Goal: Task Accomplishment & Management: Complete application form

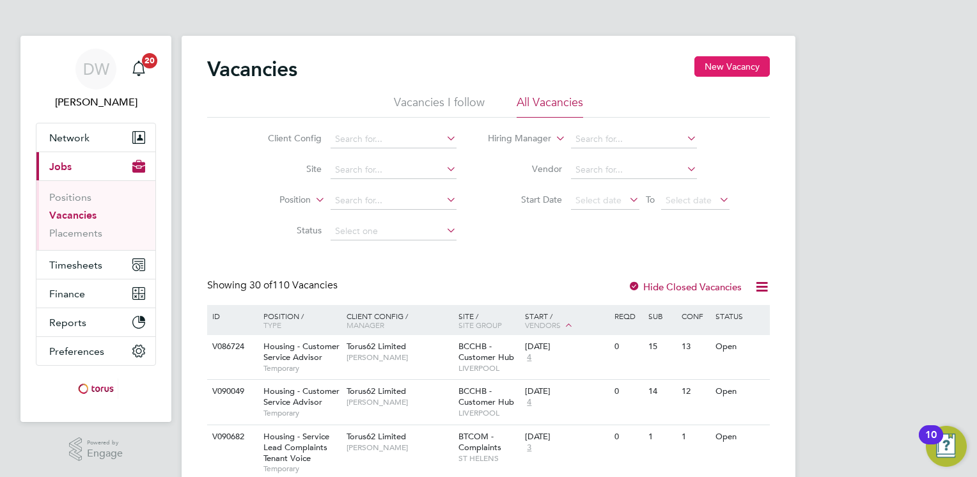
click at [740, 65] on button "New Vacancy" at bounding box center [732, 66] width 75 height 20
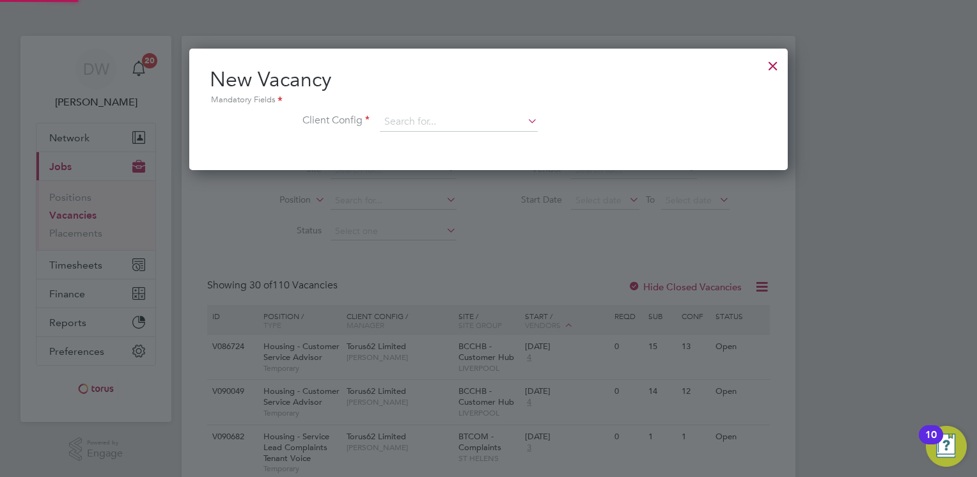
scroll to position [121, 599]
click at [430, 116] on input at bounding box center [459, 122] width 158 height 19
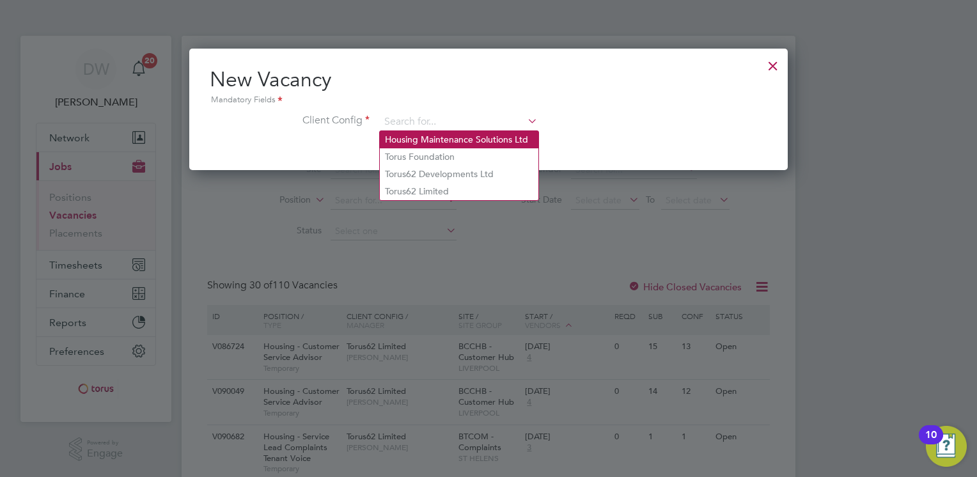
click at [448, 138] on li "Housing Maintenance Solutions Ltd" at bounding box center [459, 139] width 159 height 17
type input "Housing Maintenance Solutions Ltd"
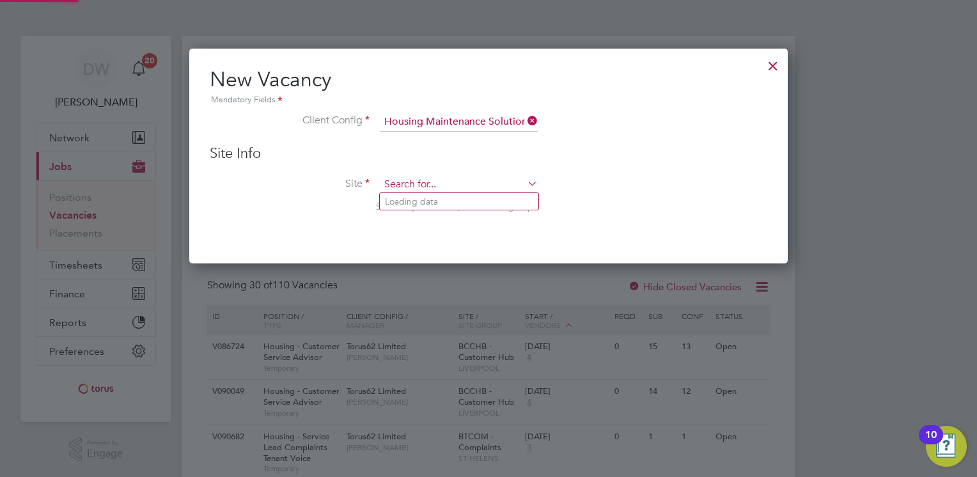
click at [412, 181] on input at bounding box center [459, 184] width 158 height 19
click at [436, 196] on li "IHRMT - Responsive maintenance - IHC" at bounding box center [463, 201] width 167 height 17
type input "IHRMT - Responsive maintenance - IHC"
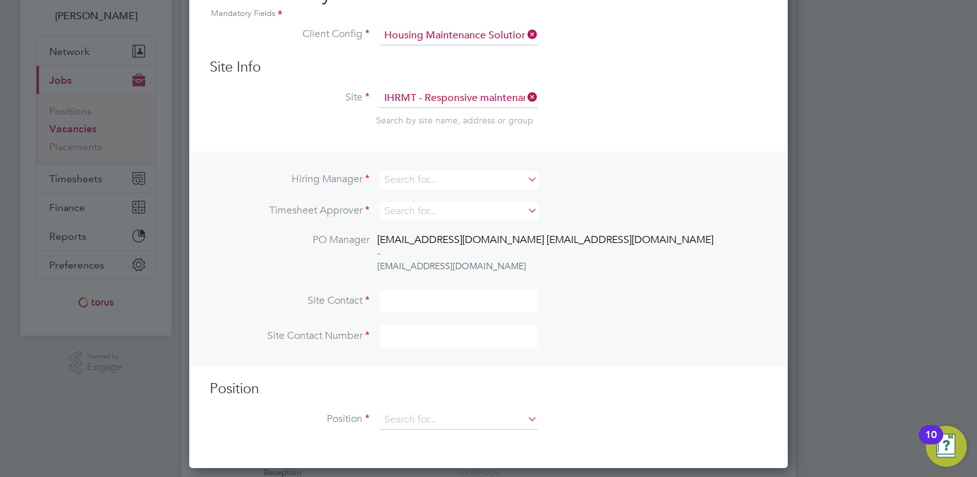
scroll to position [90, 0]
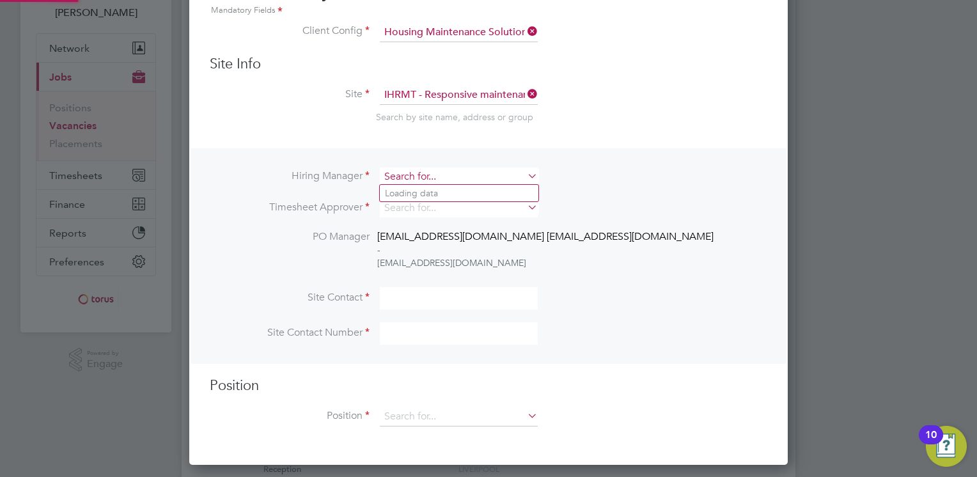
click at [430, 175] on input at bounding box center [459, 177] width 158 height 19
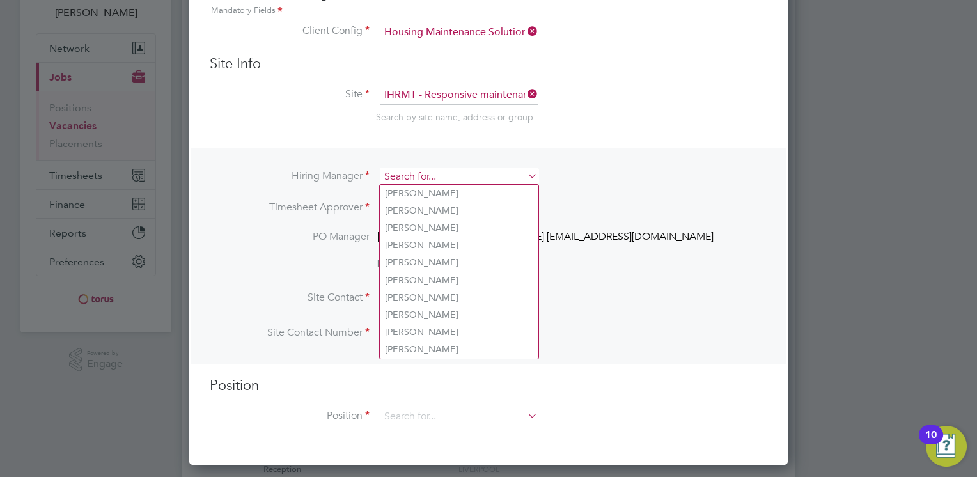
click at [430, 175] on input at bounding box center [459, 177] width 158 height 19
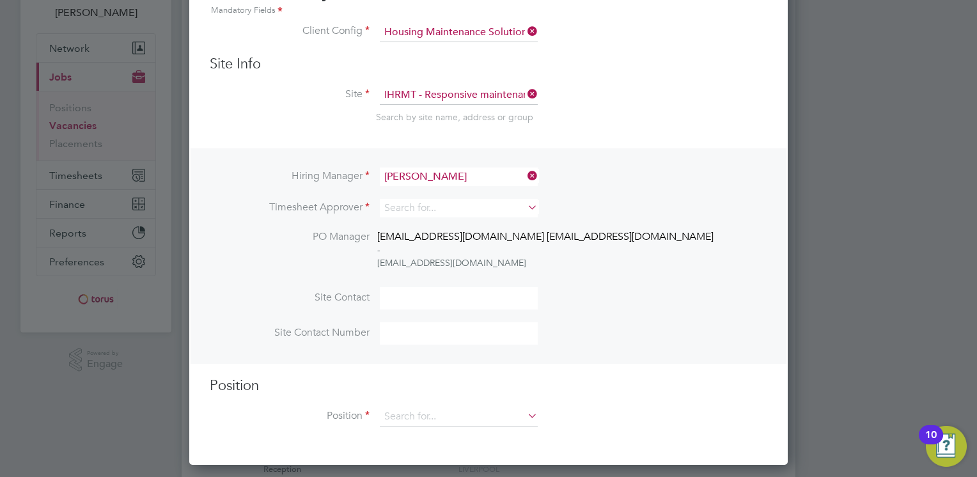
click at [450, 189] on li "[PERSON_NAME]" at bounding box center [459, 193] width 159 height 17
type input "[PERSON_NAME]"
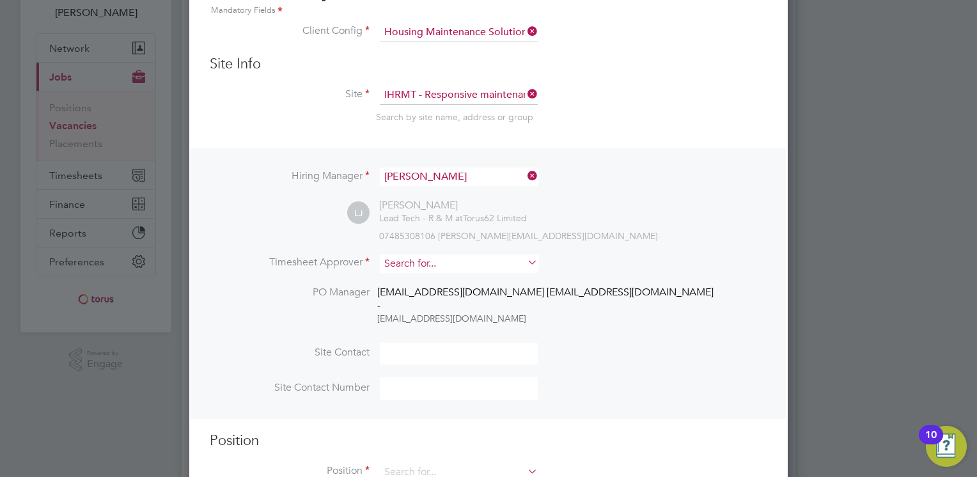
click at [417, 260] on input at bounding box center [459, 264] width 158 height 19
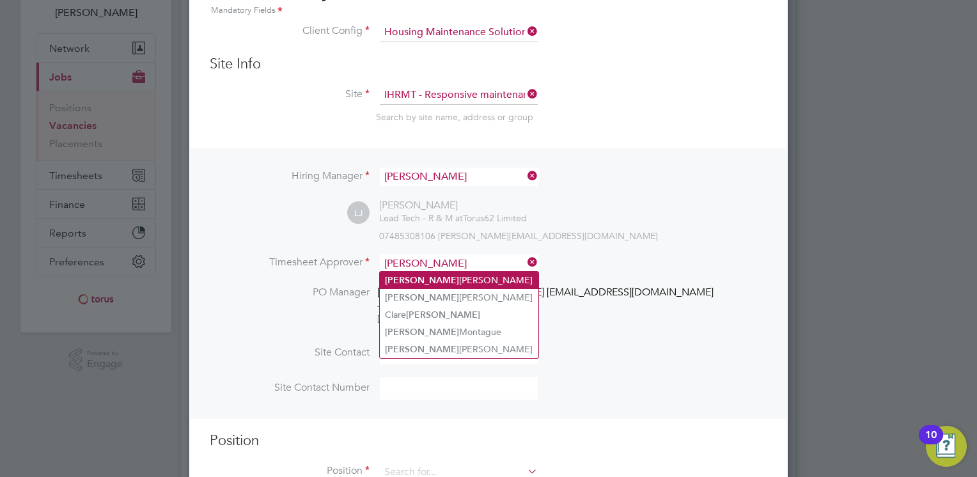
click at [441, 273] on li "[PERSON_NAME]" at bounding box center [459, 280] width 159 height 17
type input "[PERSON_NAME]"
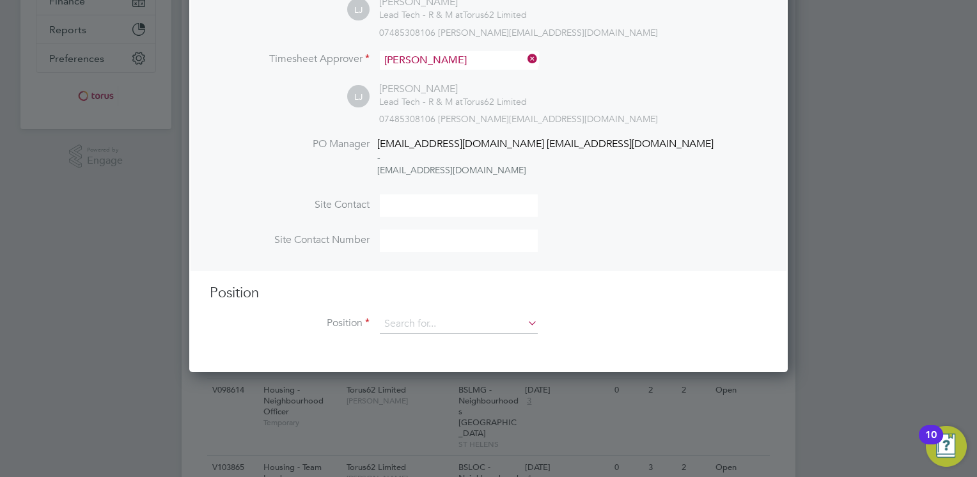
scroll to position [294, 0]
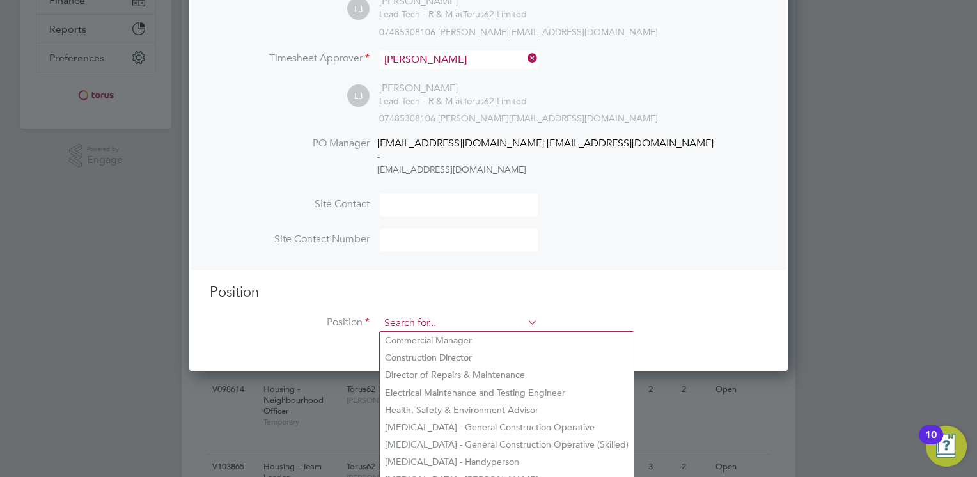
click at [425, 318] on input at bounding box center [459, 323] width 158 height 19
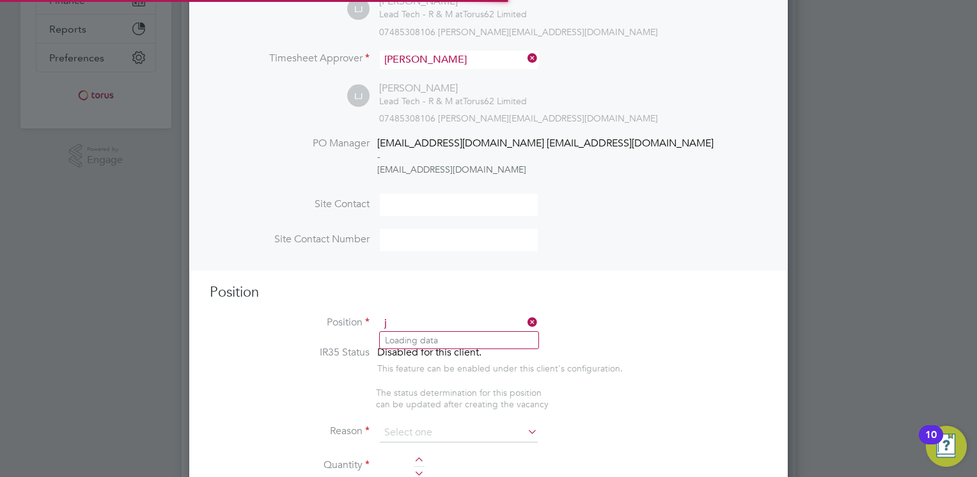
scroll to position [1836, 599]
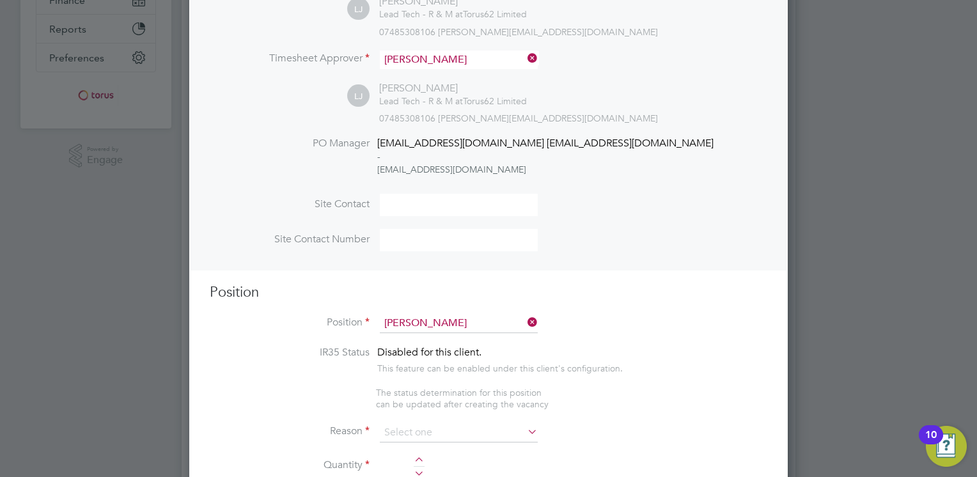
click at [462, 335] on b "[PERSON_NAME]" at bounding box center [499, 340] width 74 height 11
type input "[MEDICAL_DATA] - [PERSON_NAME]"
type textarea "1st and 2nd fix, working across social housing properties, planned and cyclical…"
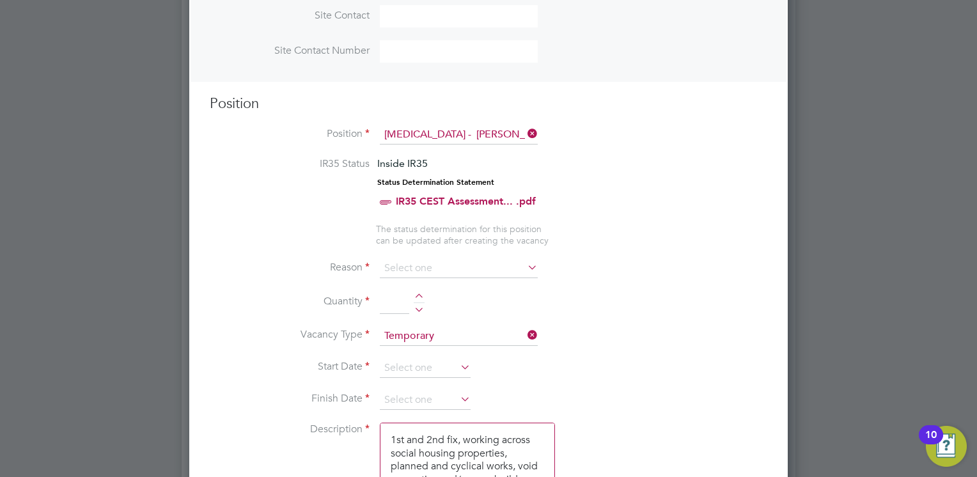
scroll to position [485, 0]
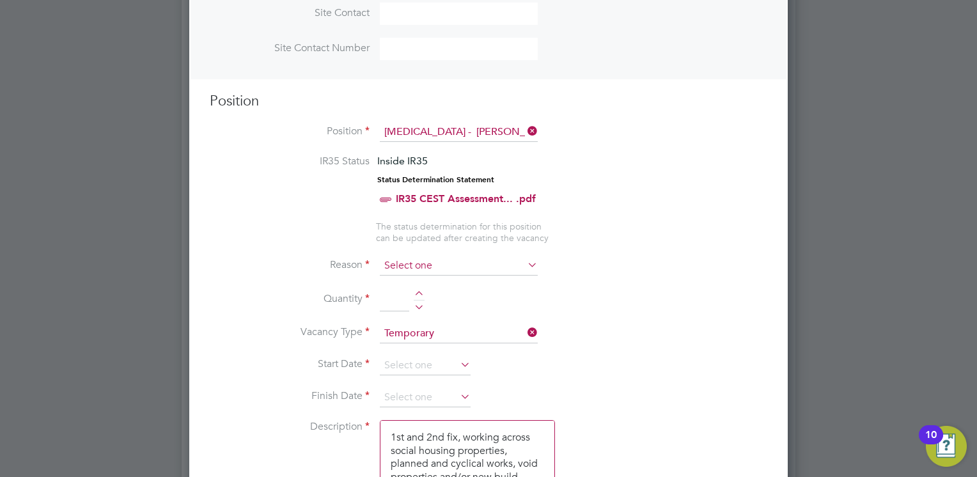
click at [423, 261] on input at bounding box center [459, 265] width 158 height 19
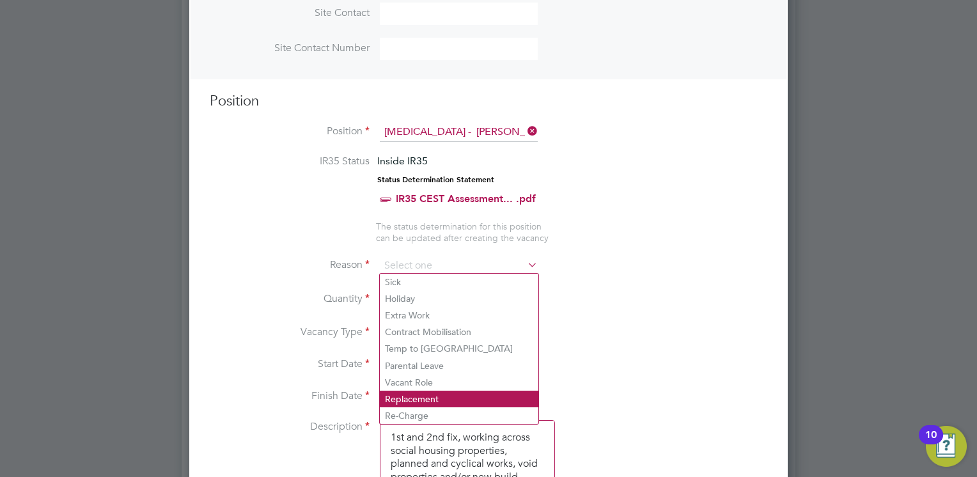
click at [436, 396] on li "Replacement" at bounding box center [459, 399] width 159 height 17
type input "Replacement"
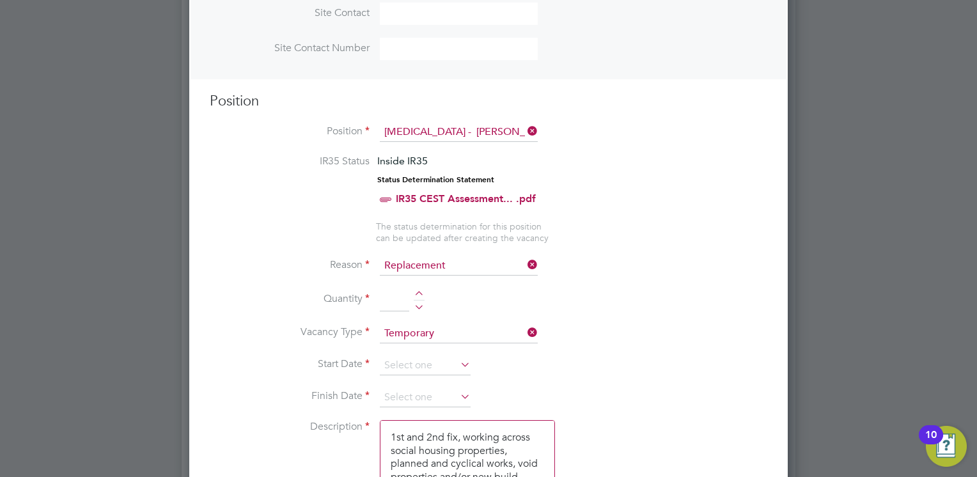
click at [418, 291] on div at bounding box center [419, 295] width 11 height 9
type input "1"
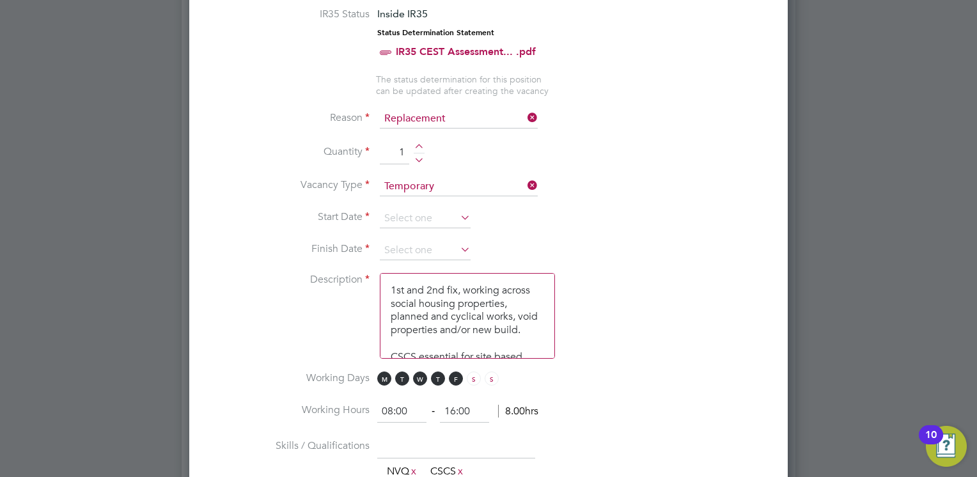
scroll to position [632, 0]
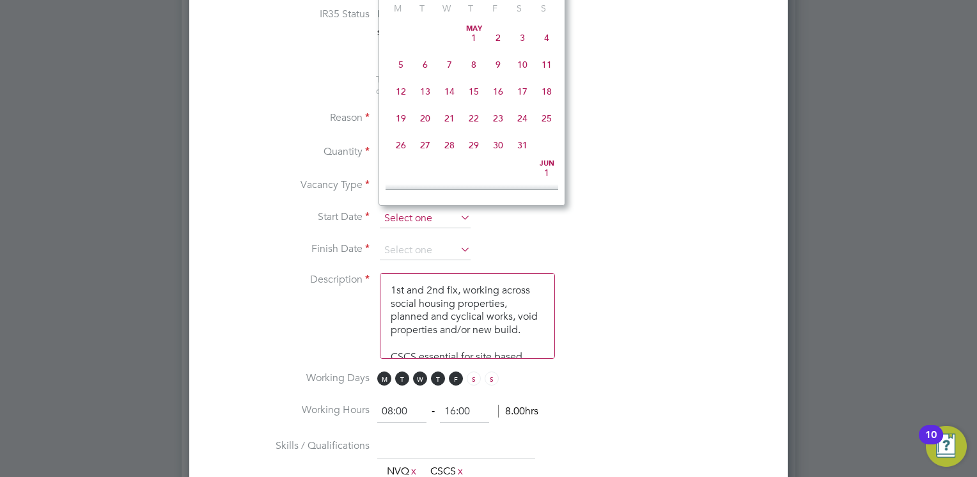
click at [423, 210] on input at bounding box center [425, 218] width 91 height 19
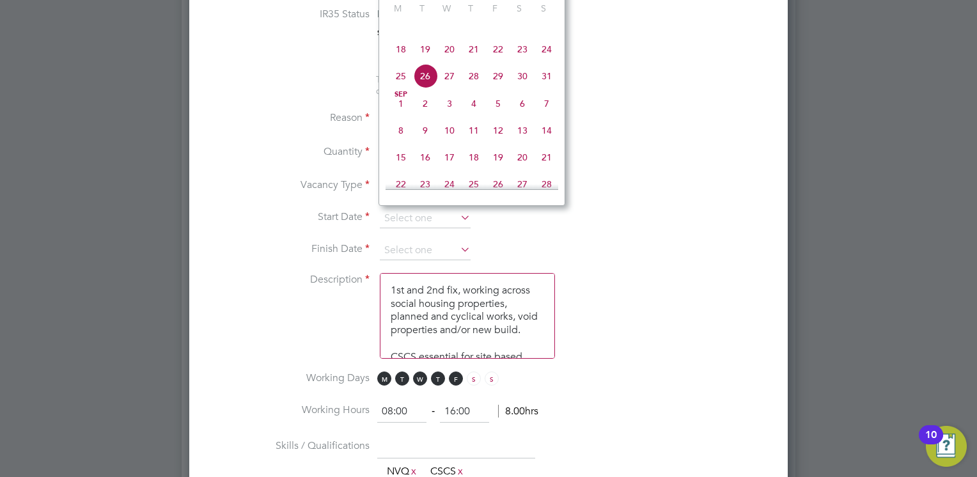
click at [451, 88] on span "27" at bounding box center [449, 76] width 24 height 24
type input "[DATE]"
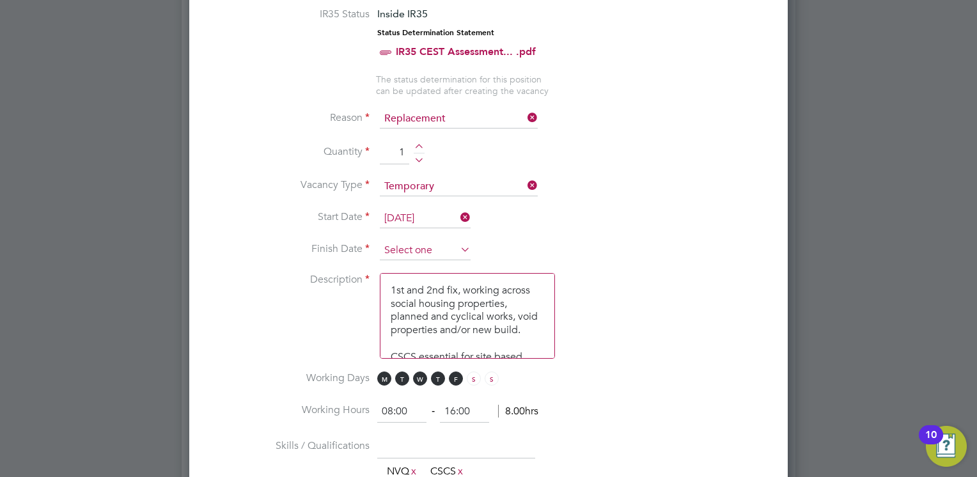
click at [414, 242] on input at bounding box center [425, 250] width 91 height 19
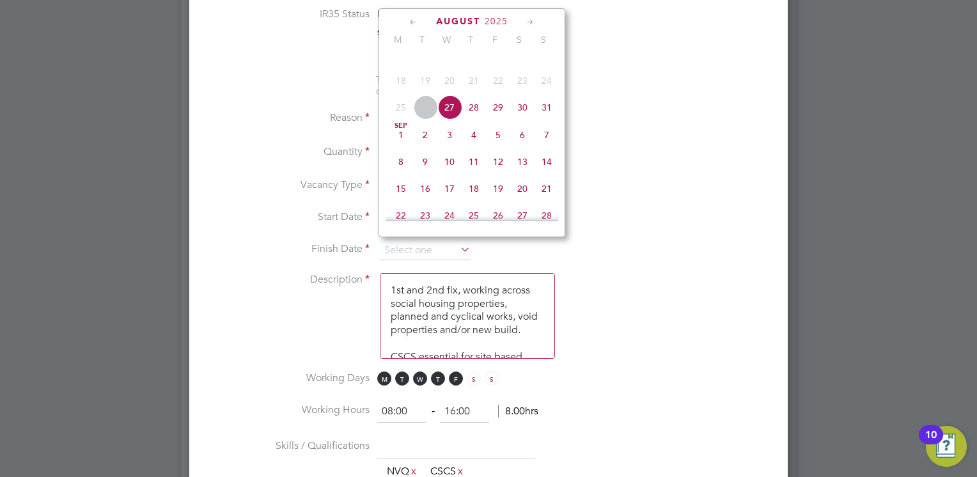
click at [530, 22] on icon at bounding box center [530, 22] width 12 height 14
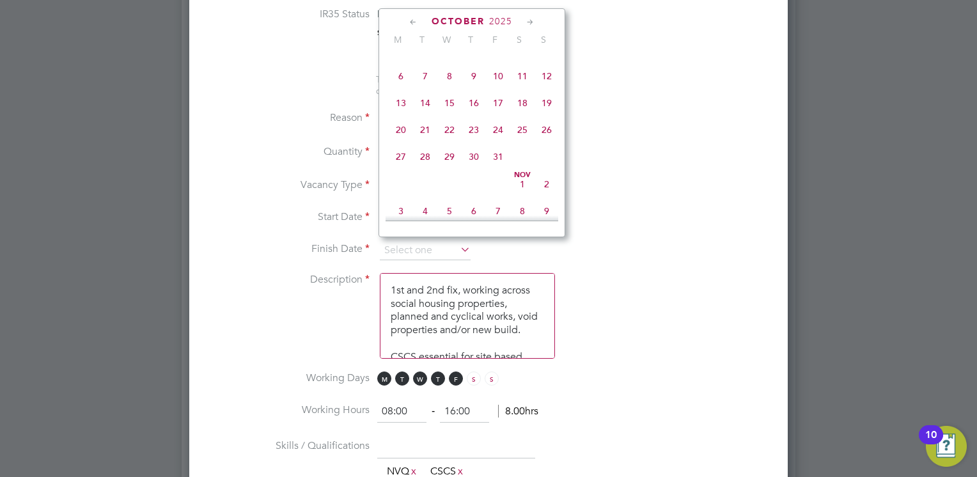
click at [530, 22] on icon at bounding box center [530, 22] width 12 height 14
click at [448, 84] on span "5" at bounding box center [449, 72] width 24 height 24
type input "[DATE]"
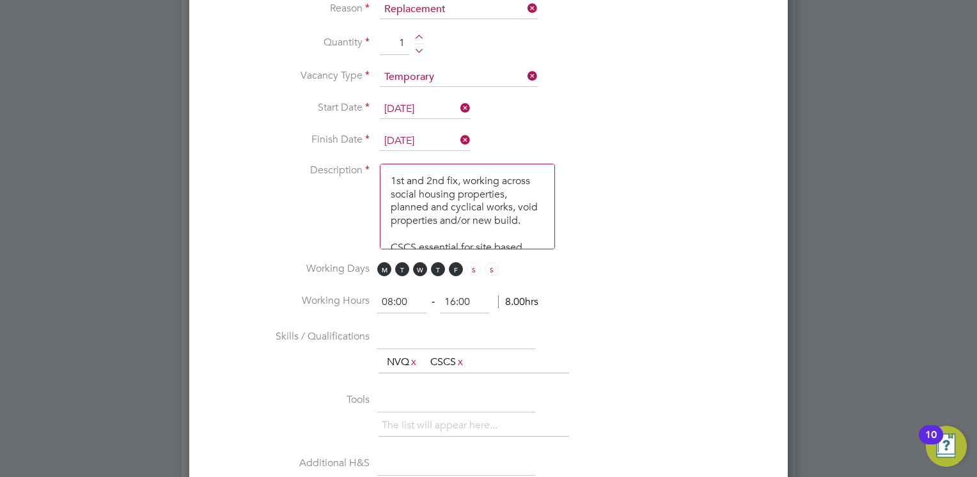
scroll to position [29, 0]
drag, startPoint x: 390, startPoint y: 173, endPoint x: 563, endPoint y: 258, distance: 192.5
click at [563, 258] on ng-container "IR35 Status Inside IR35 Status Determination Statement IR35 CEST Assessment... …" at bounding box center [489, 290] width 558 height 784
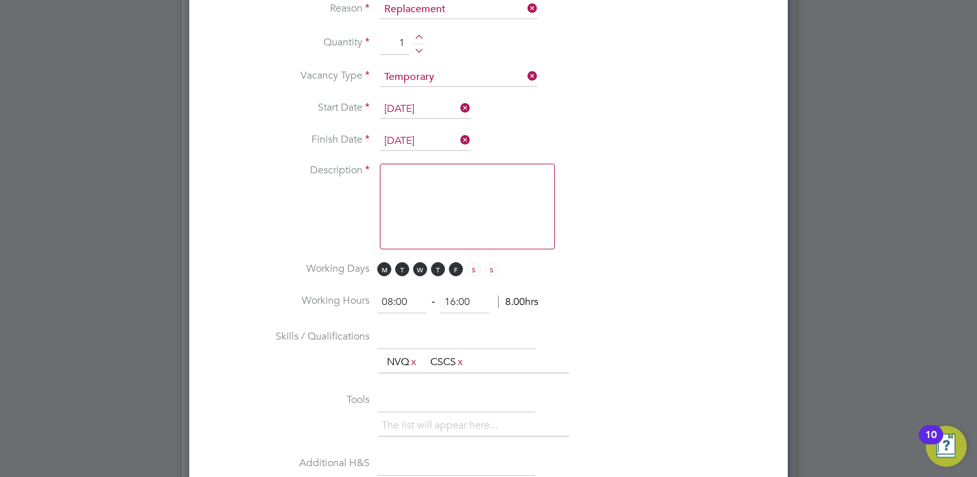
scroll to position [0, 0]
paste textarea "lor ipsumdo sitam co adipis elitseddoei tem Incidid Utlabore Etdolore Magn Aliq…"
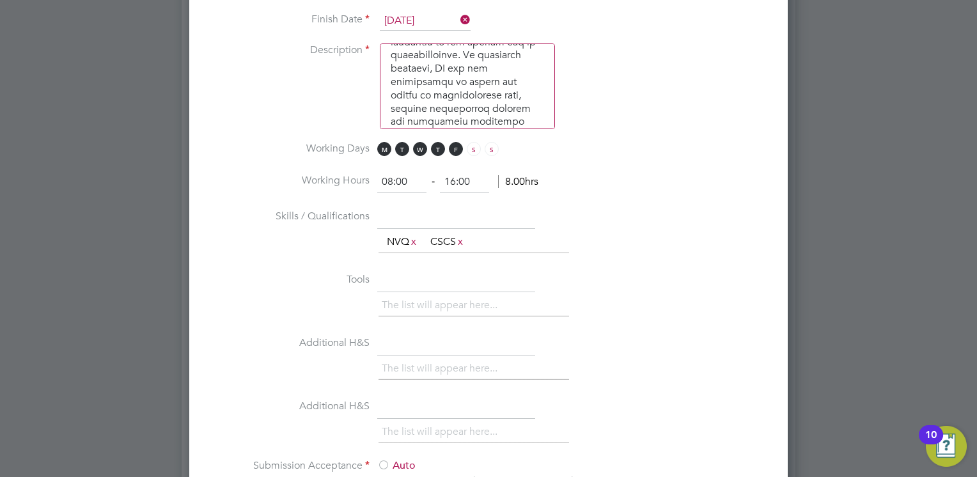
scroll to position [862, 0]
type textarea "lor ipsumdo sitam co adipis elitseddoei tem Incidid Utlabore Etdolore Magn Aliq…"
click at [431, 207] on input "text" at bounding box center [456, 216] width 158 height 23
paste input "joinery nvq level 2 and above"
type input "joinery nvq level 2 and above"
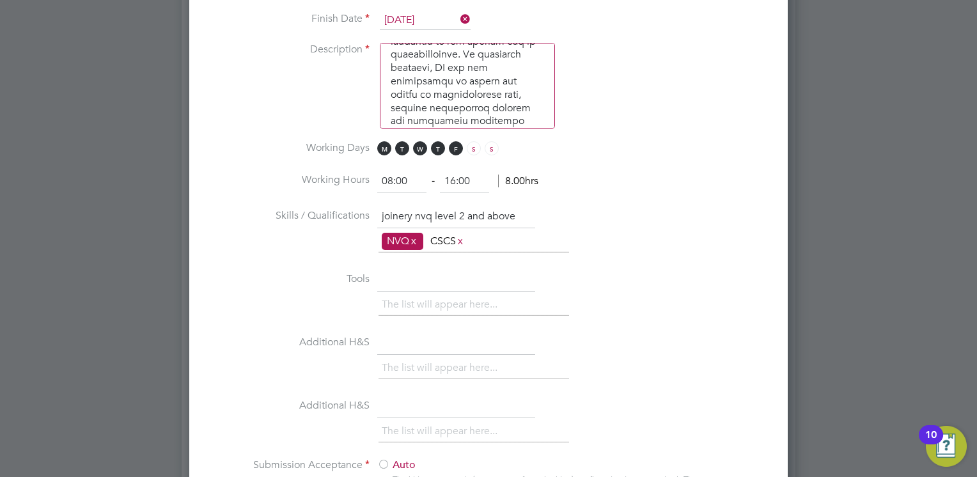
click at [414, 235] on link "x" at bounding box center [413, 241] width 9 height 17
click at [420, 238] on link "x" at bounding box center [417, 241] width 9 height 17
click at [407, 276] on input "text" at bounding box center [456, 280] width 158 height 23
type input "o"
paste input "all tools to carry out associated tasks"
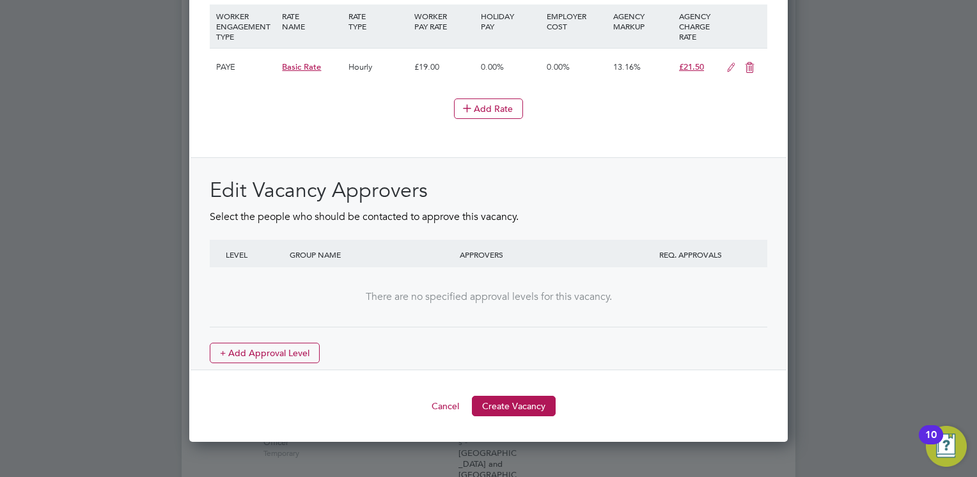
scroll to position [1451, 0]
type input "all tools to carry out associated tasks"
click at [287, 345] on button "+ Add Approval Level" at bounding box center [265, 353] width 110 height 20
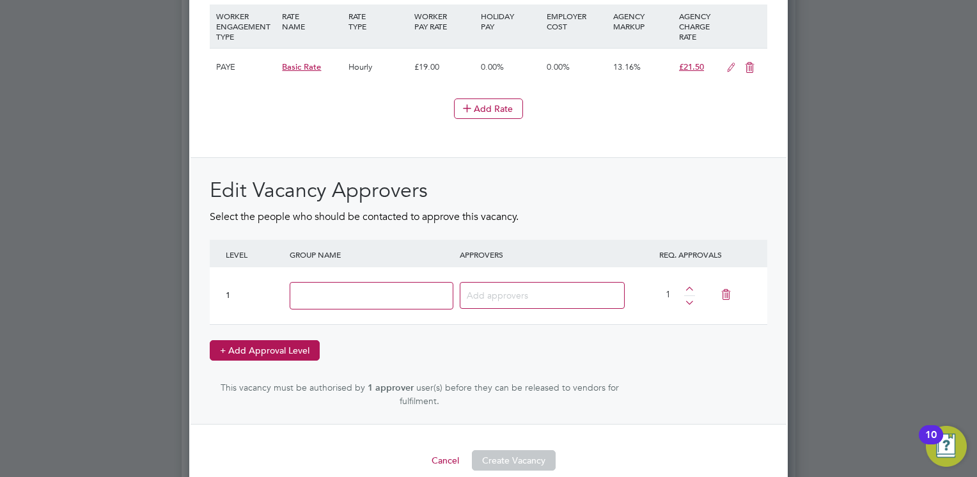
scroll to position [1892, 599]
click at [333, 293] on input at bounding box center [372, 296] width 164 height 28
type input "Head of Maintenance"
click at [508, 288] on input at bounding box center [537, 295] width 141 height 17
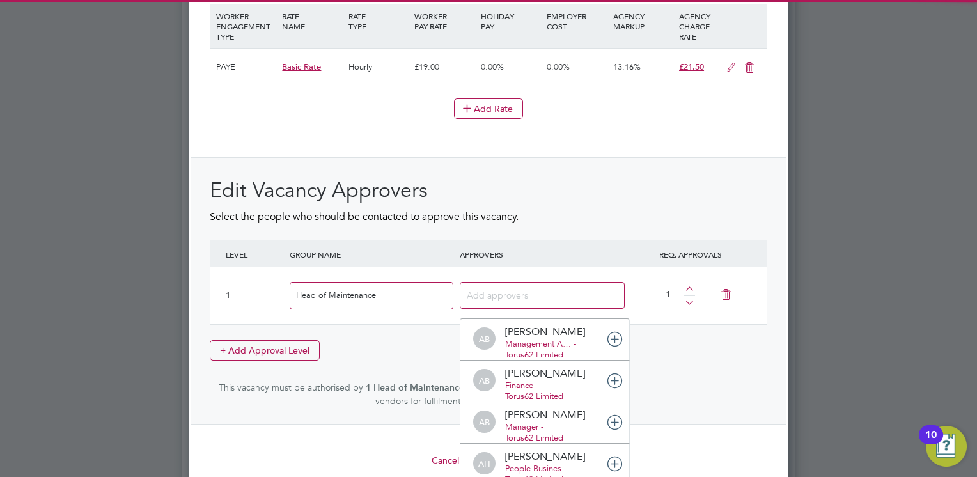
scroll to position [0, 0]
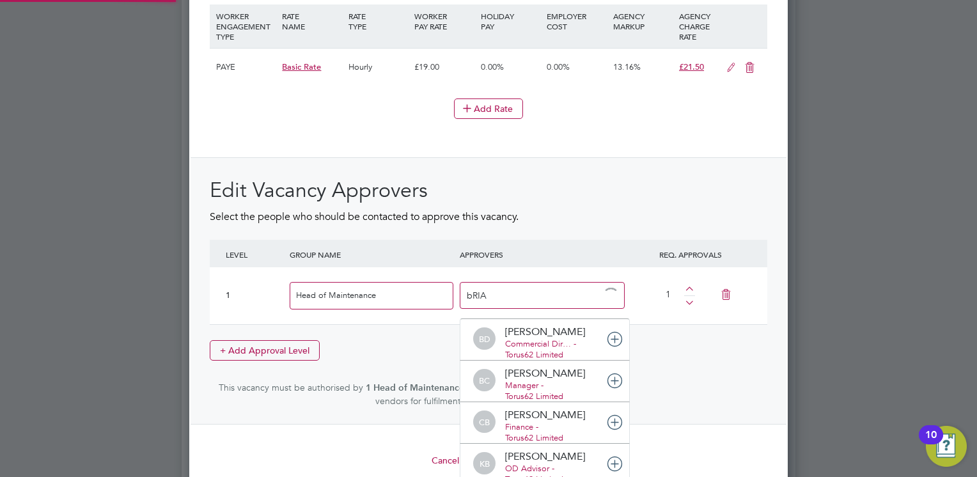
type input "[PERSON_NAME]"
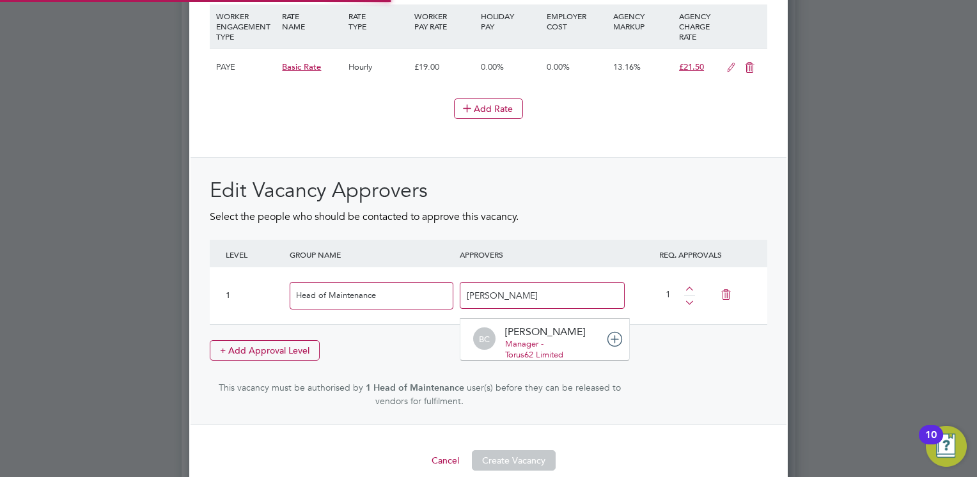
scroll to position [13, 90]
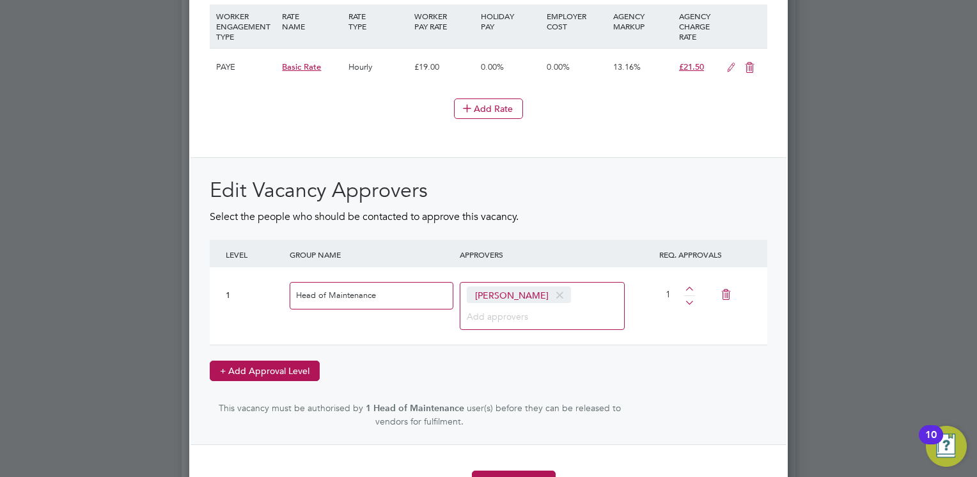
click at [284, 366] on button "+ Add Approval Level" at bounding box center [265, 371] width 110 height 20
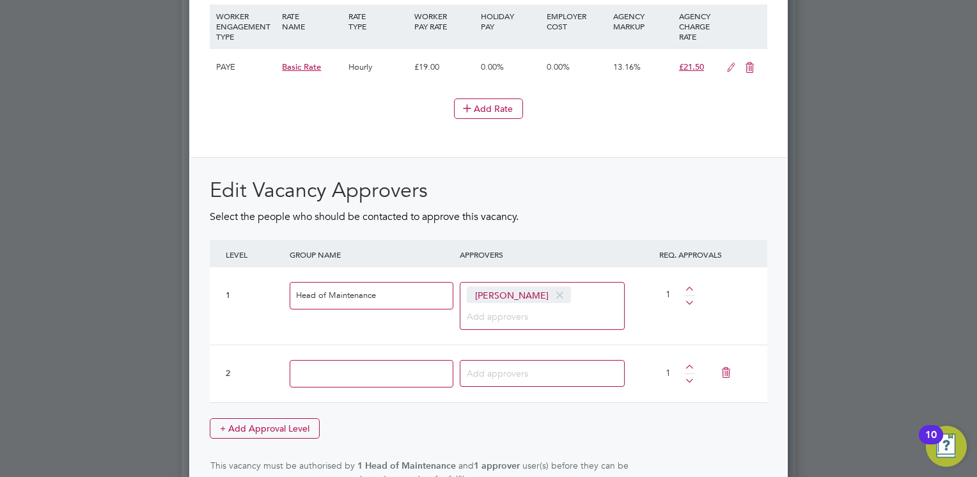
click at [338, 363] on input at bounding box center [372, 374] width 164 height 28
type input "People Services BP"
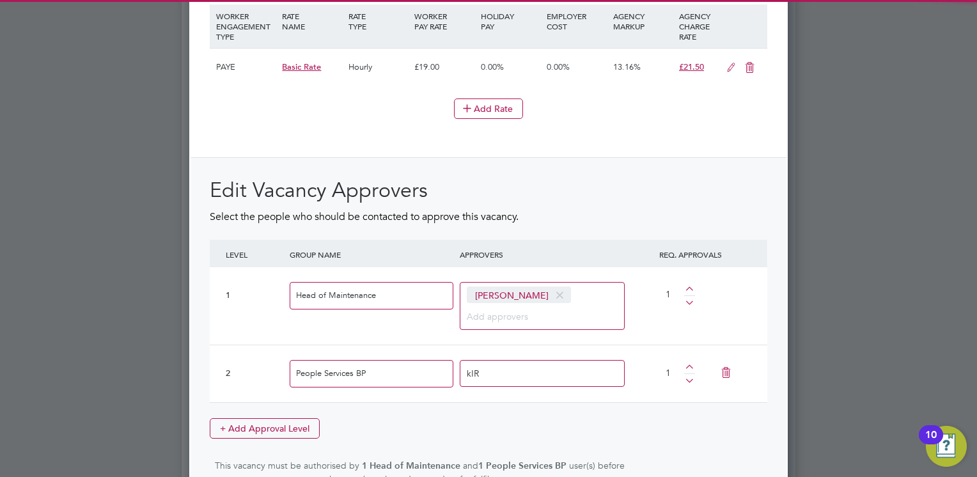
type input "kIRS"
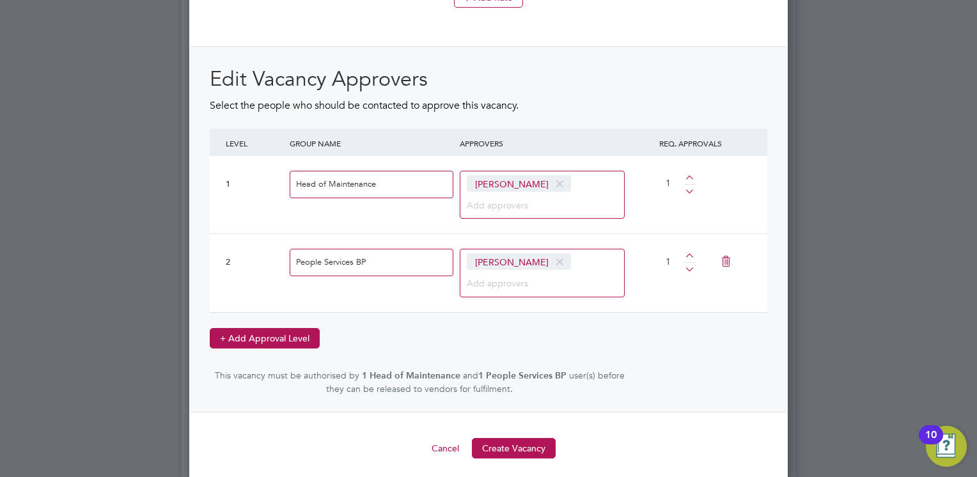
click at [263, 329] on button "+ Add Approval Level" at bounding box center [265, 338] width 110 height 20
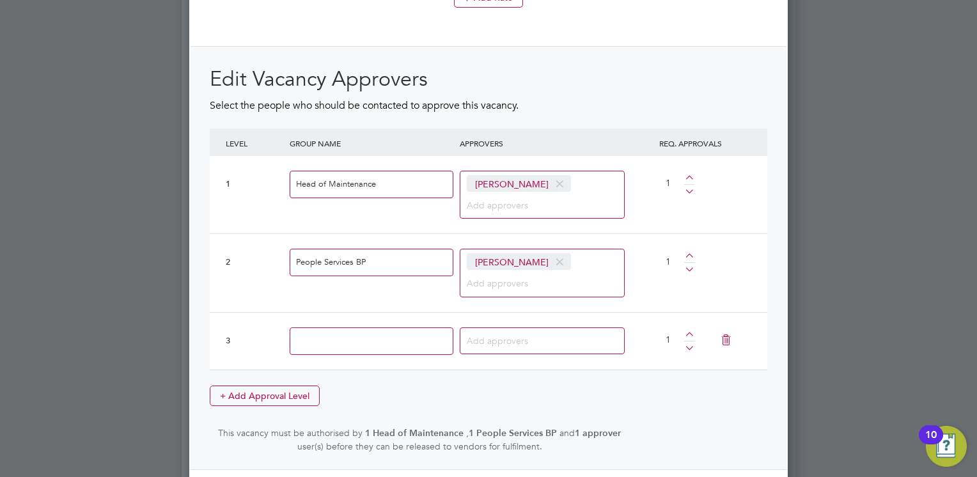
click at [375, 341] on input at bounding box center [372, 341] width 164 height 28
type input "Finance"
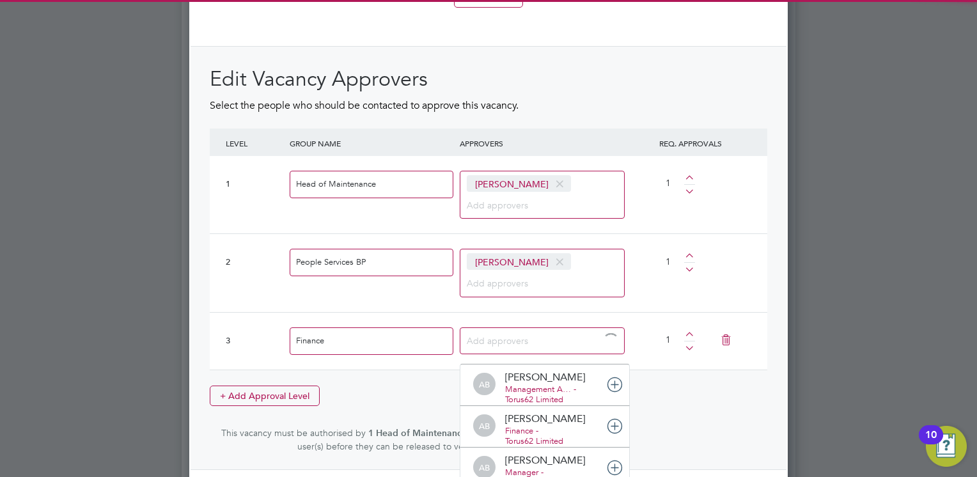
click at [519, 336] on input at bounding box center [507, 340] width 80 height 17
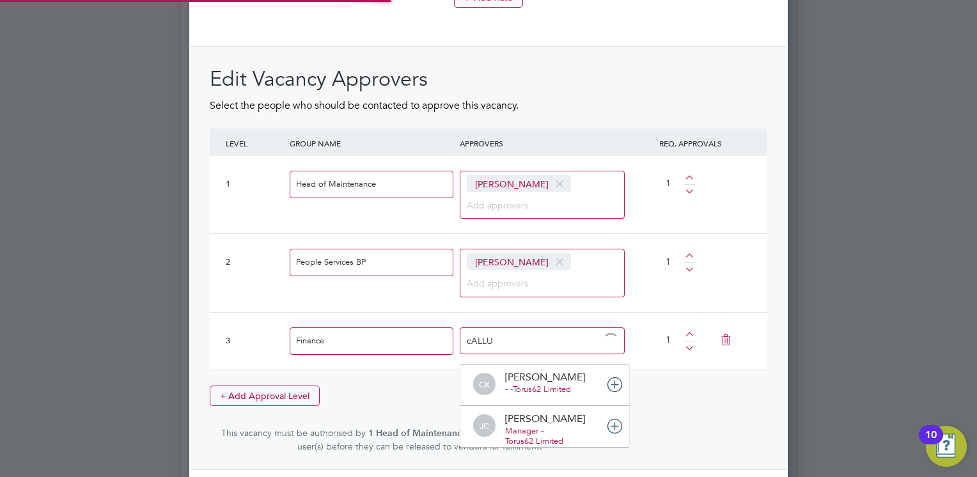
type input "cALLUM"
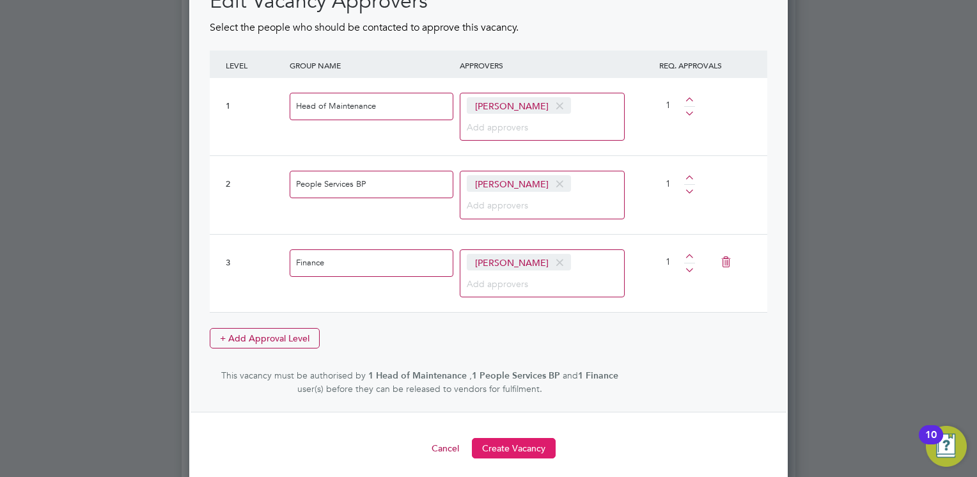
click at [517, 438] on button "Create Vacancy" at bounding box center [514, 448] width 84 height 20
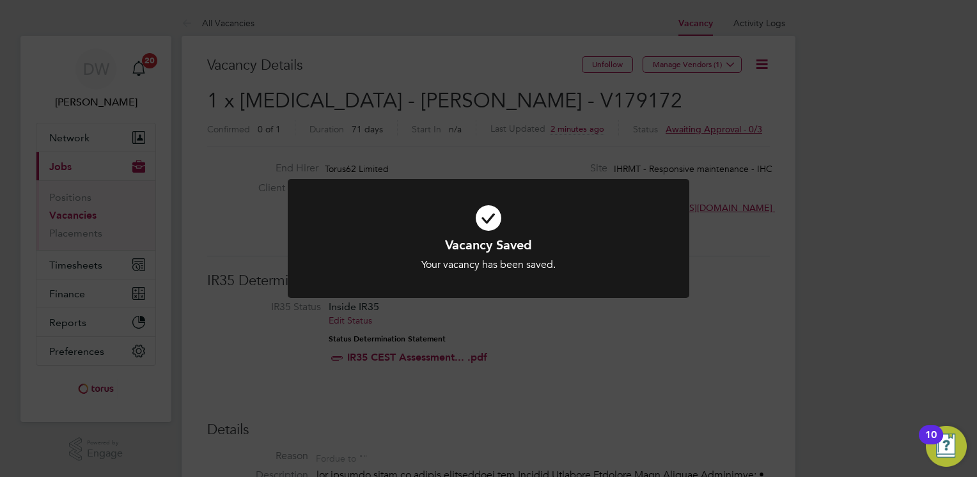
click at [595, 327] on div "Vacancy Saved Your vacancy has been saved. Cancel Okay" at bounding box center [488, 238] width 977 height 477
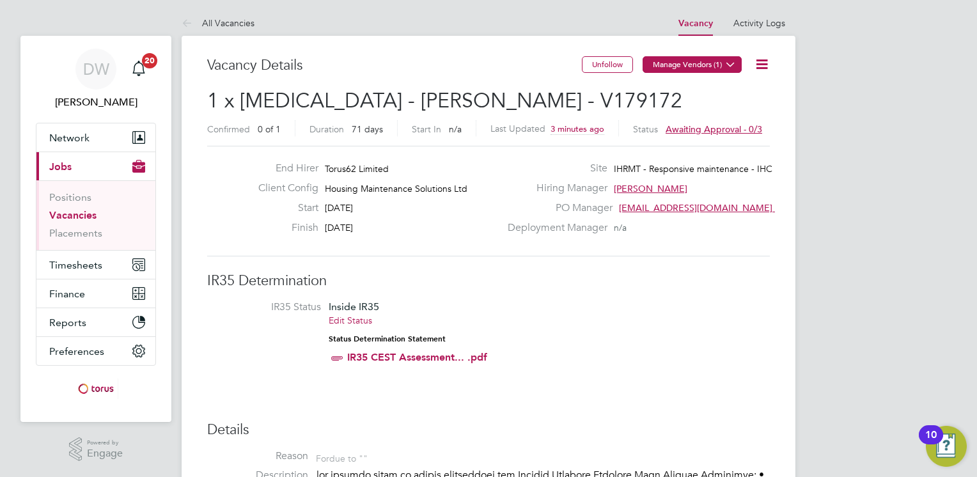
click at [716, 63] on button "Manage Vendors (1)" at bounding box center [692, 64] width 99 height 17
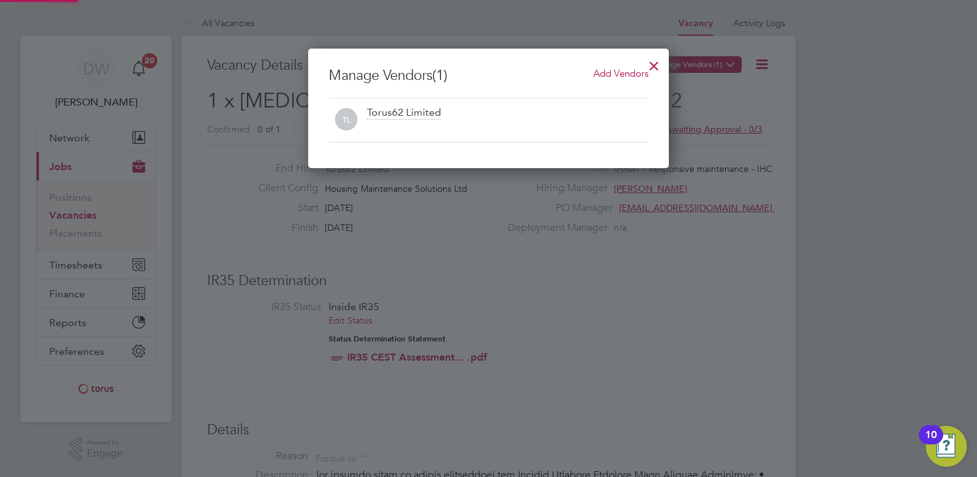
scroll to position [120, 361]
click at [603, 74] on span "Add Vendors" at bounding box center [621, 73] width 55 height 12
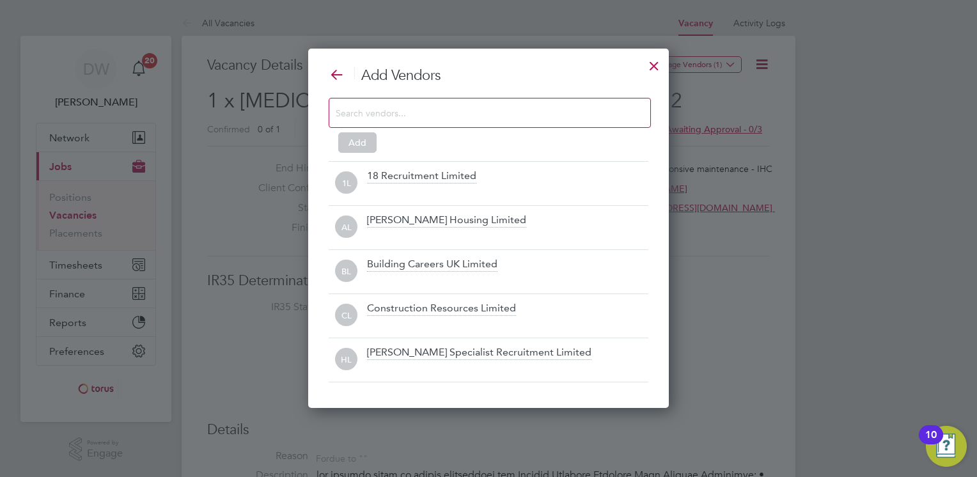
scroll to position [359, 361]
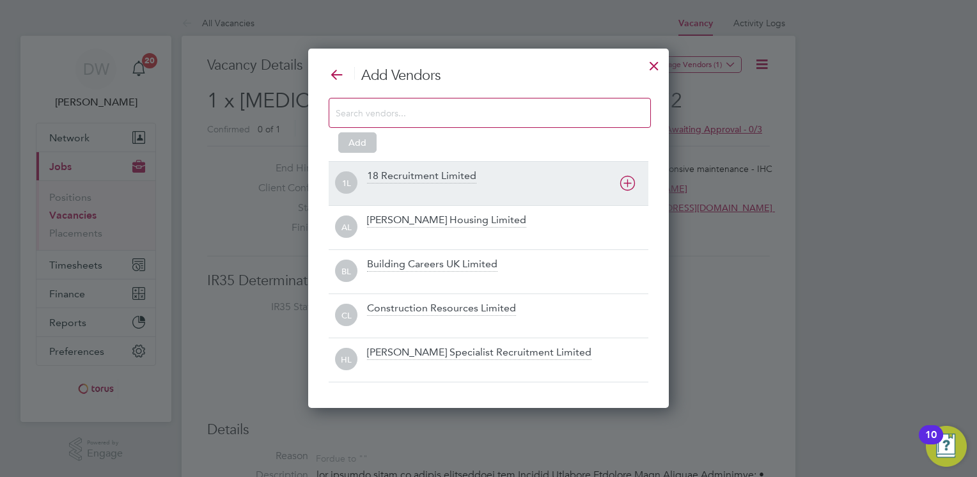
click at [439, 185] on div at bounding box center [507, 191] width 281 height 13
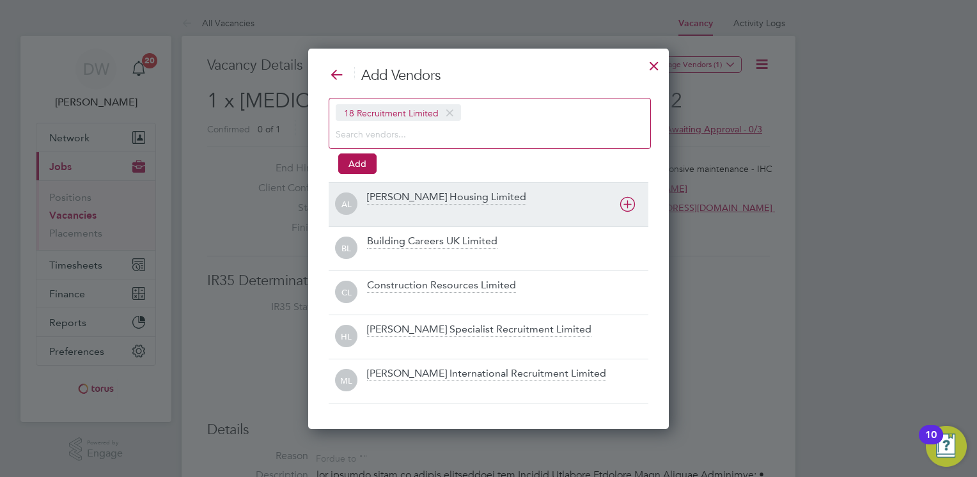
scroll to position [380, 361]
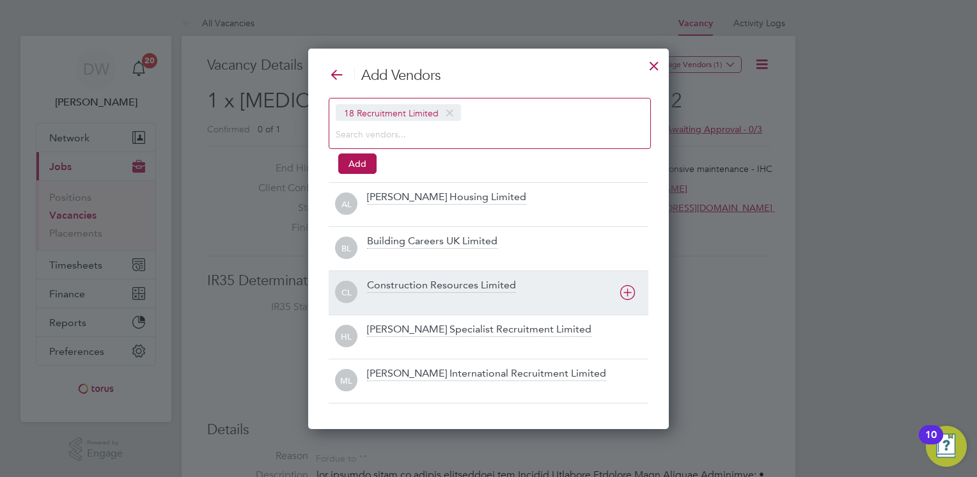
click at [587, 280] on div "Construction Resources Limited" at bounding box center [507, 293] width 281 height 28
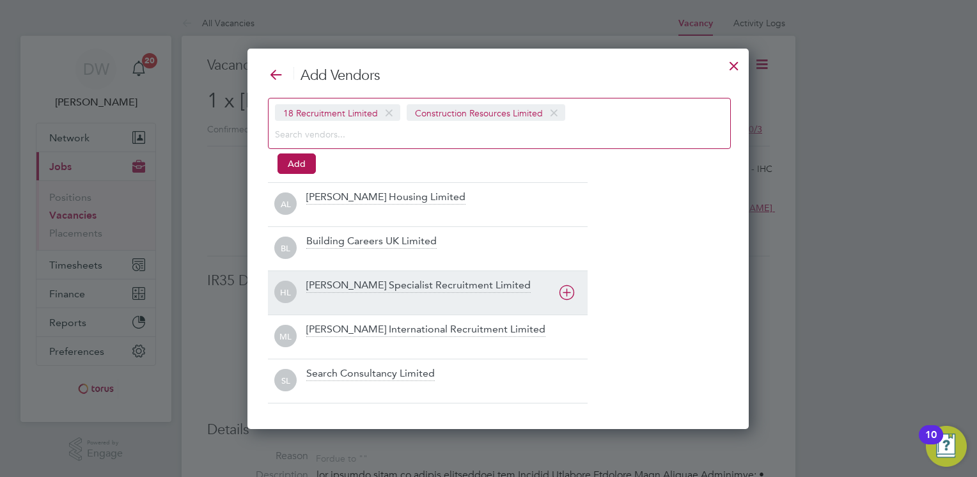
scroll to position [380, 482]
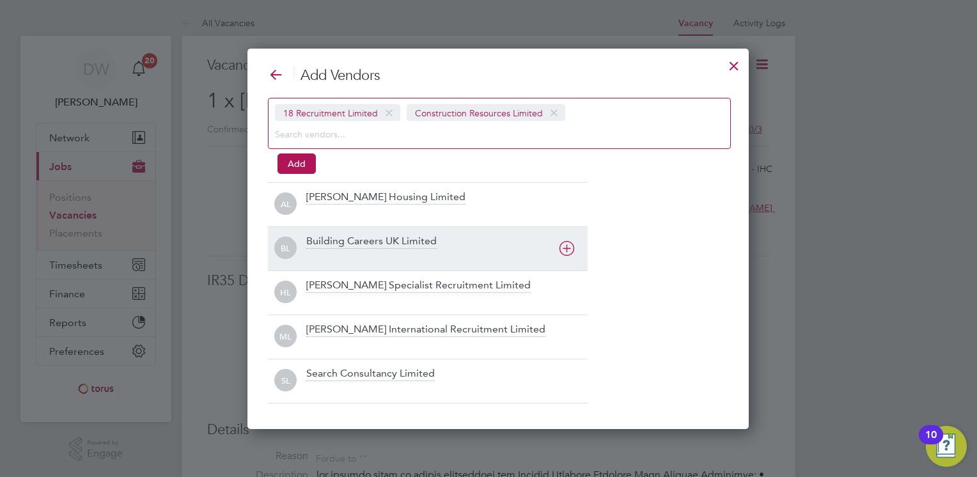
click at [547, 252] on div at bounding box center [446, 257] width 281 height 13
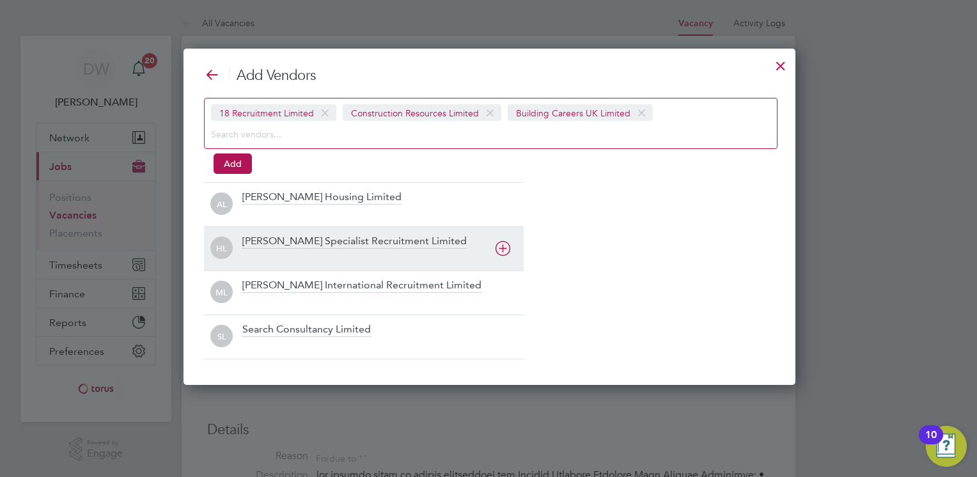
scroll to position [336, 615]
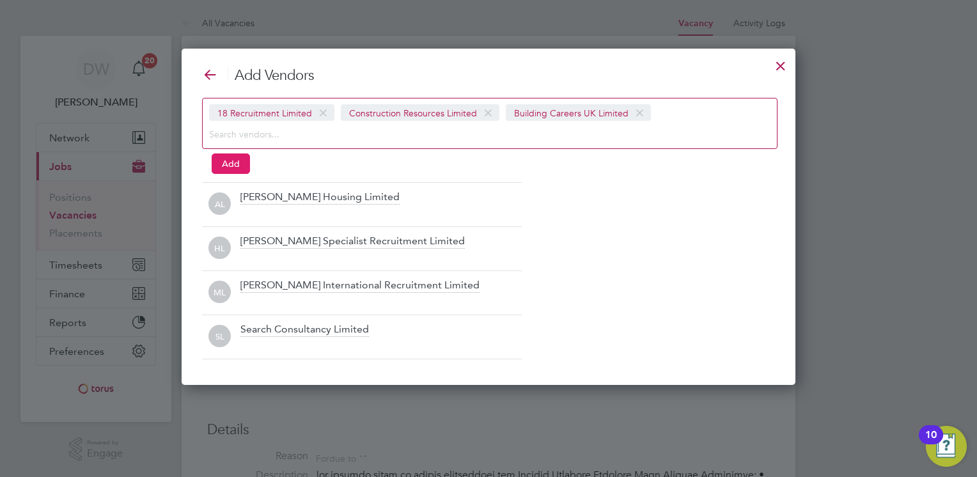
click at [239, 160] on button "Add" at bounding box center [231, 163] width 38 height 20
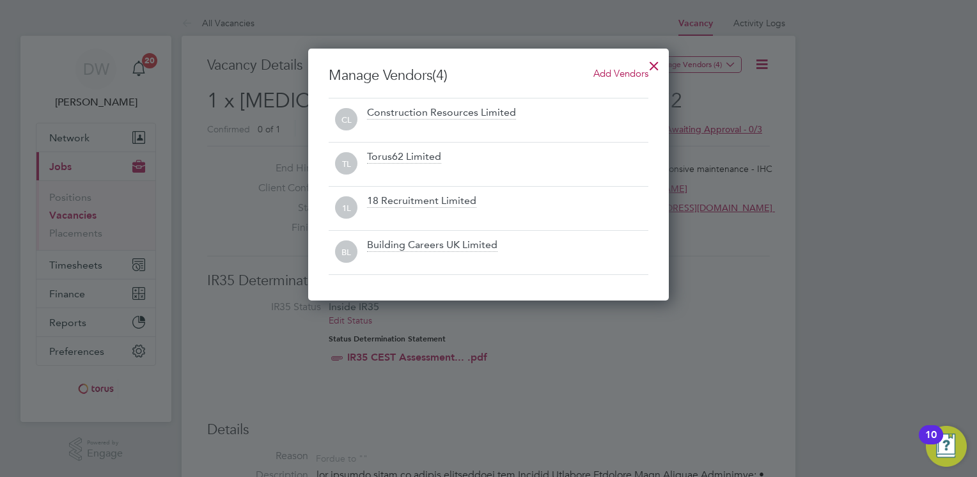
click at [657, 66] on div at bounding box center [654, 62] width 23 height 23
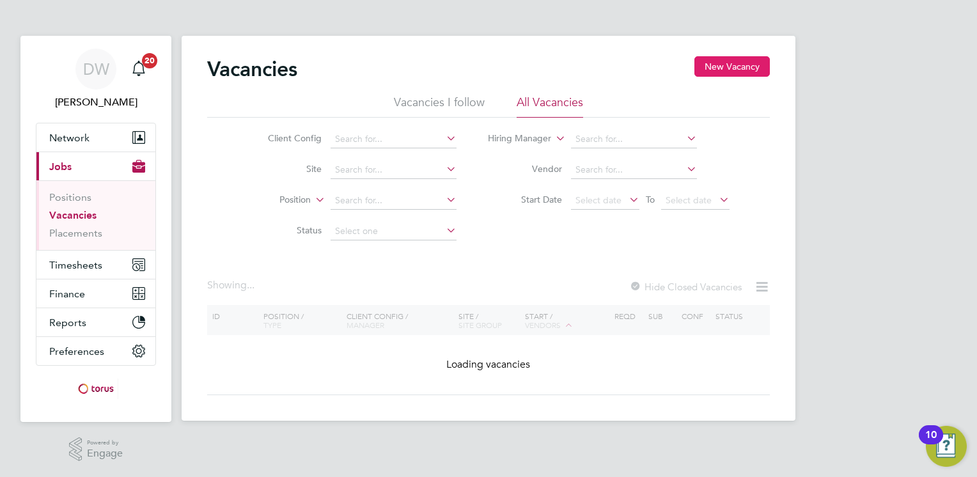
click at [732, 59] on button "New Vacancy" at bounding box center [732, 66] width 75 height 20
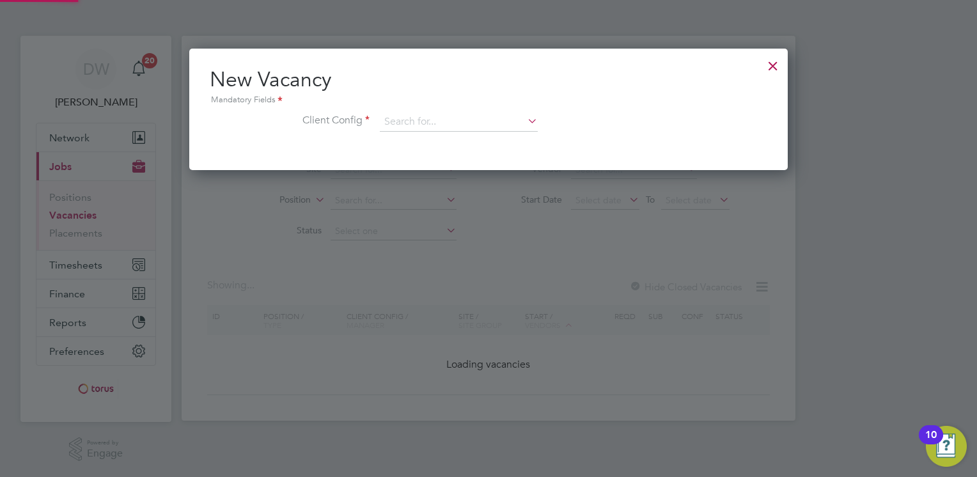
scroll to position [121, 599]
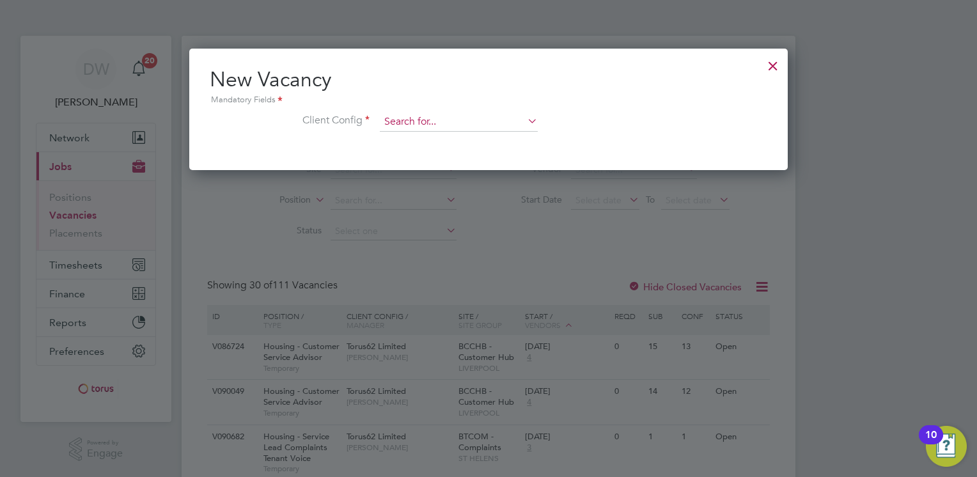
click at [421, 119] on input at bounding box center [459, 122] width 158 height 19
click at [456, 137] on li "Housing Maintenance Solutions Ltd" at bounding box center [459, 139] width 159 height 17
type input "Housing Maintenance Solutions Ltd"
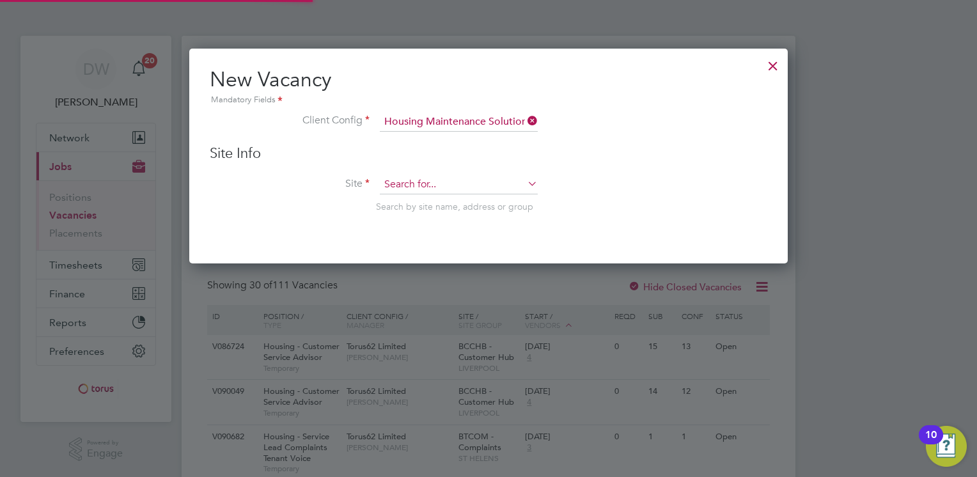
click at [407, 180] on input at bounding box center [459, 184] width 158 height 19
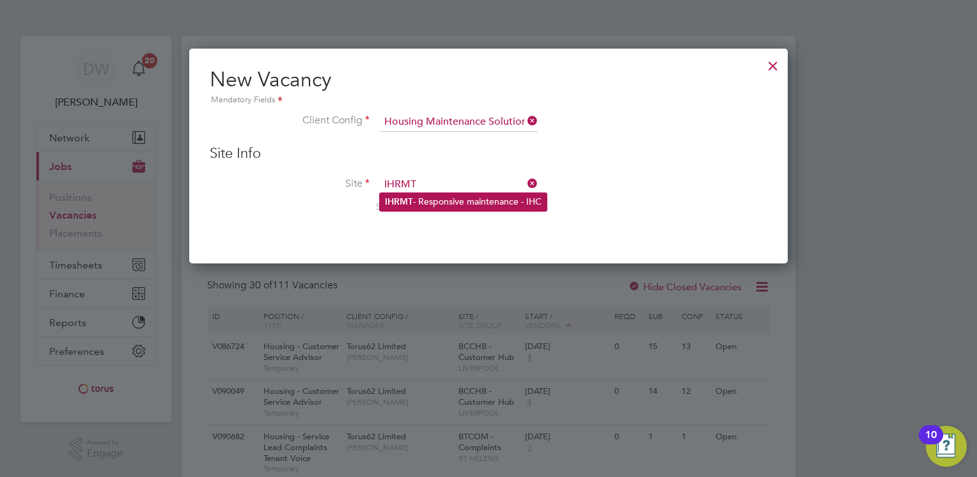
click at [417, 199] on li "IHRMT - Responsive maintenance - IHC" at bounding box center [463, 201] width 167 height 17
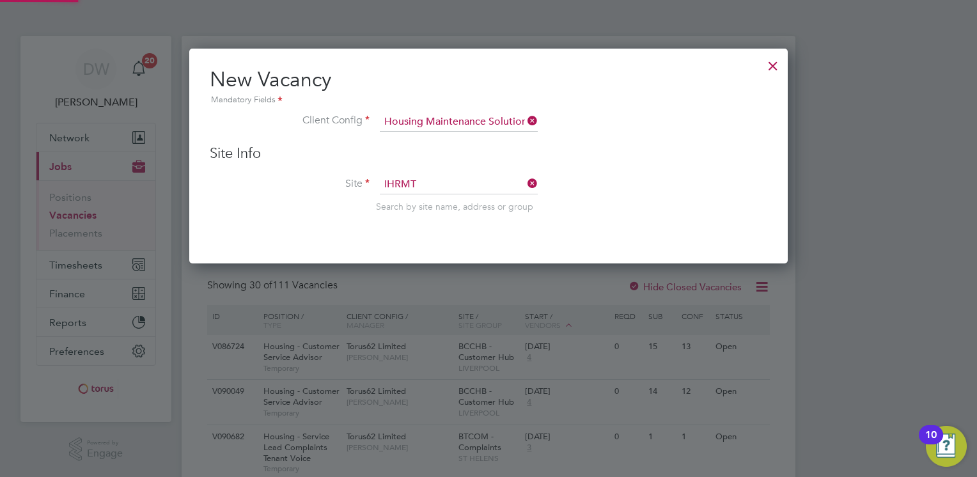
type input "IHRMT - Responsive maintenance - IHC"
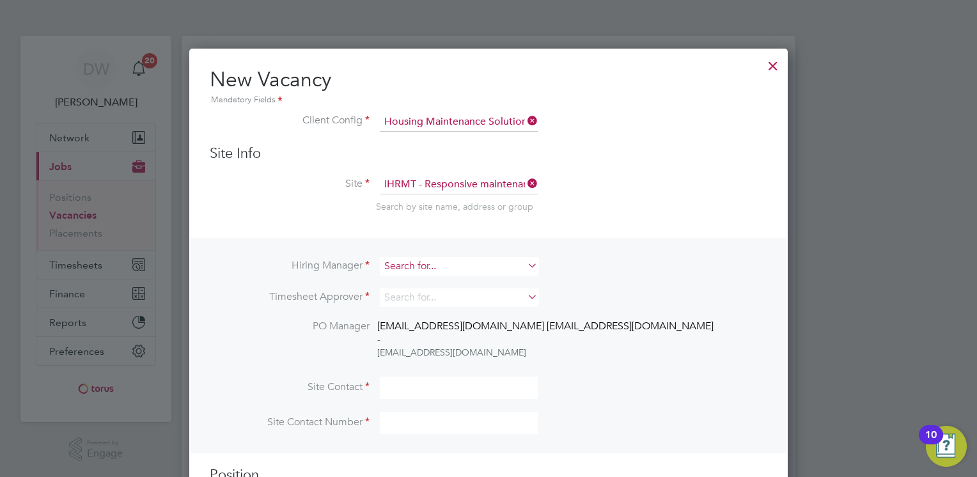
click at [466, 260] on input at bounding box center [459, 266] width 158 height 19
click at [436, 281] on li "[PERSON_NAME]" at bounding box center [459, 282] width 159 height 17
type input "[PERSON_NAME]"
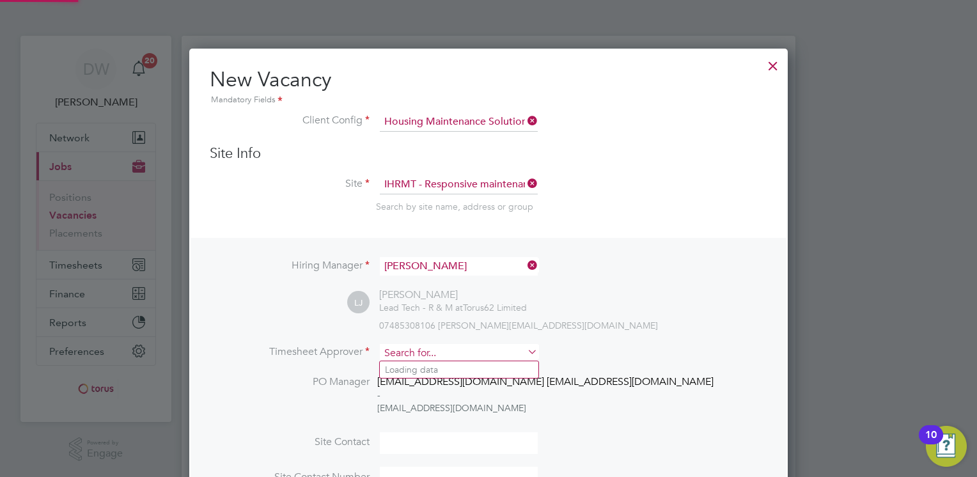
click at [425, 349] on input at bounding box center [459, 353] width 158 height 19
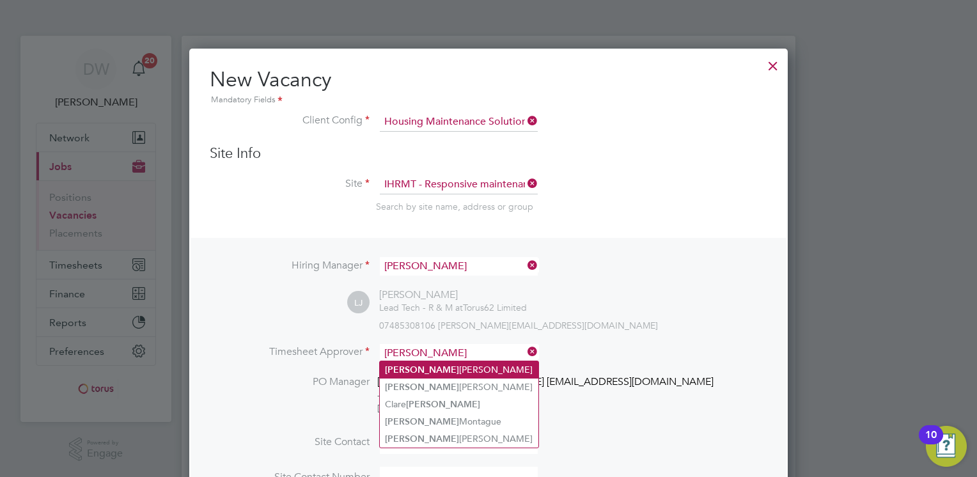
click at [420, 371] on li "[PERSON_NAME]" at bounding box center [459, 369] width 159 height 17
type input "[PERSON_NAME]"
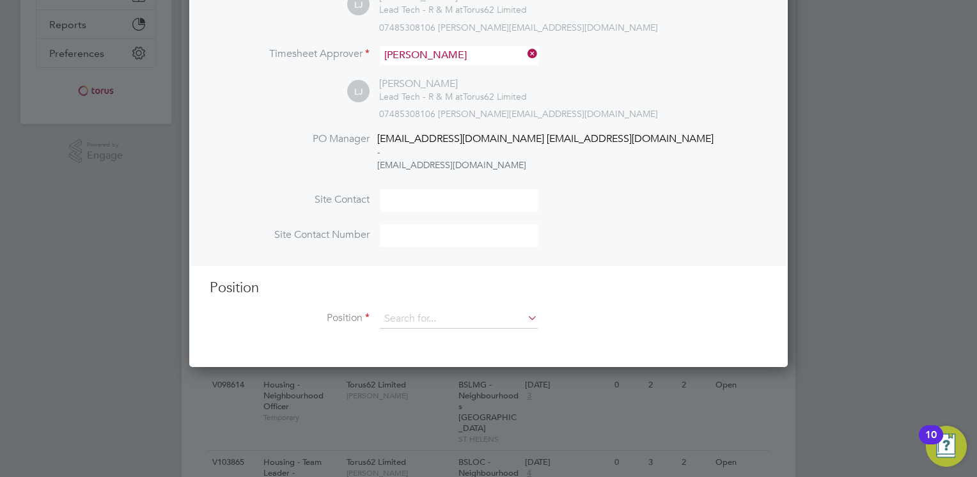
scroll to position [301, 0]
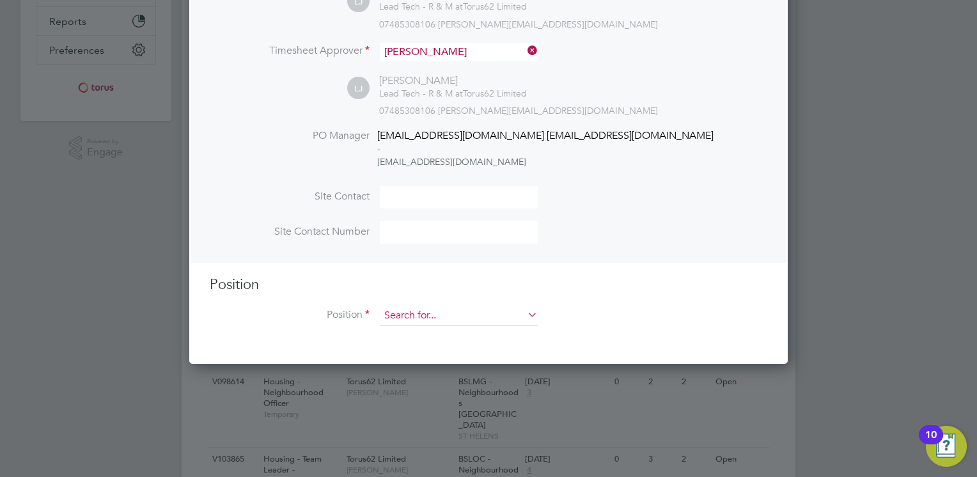
click at [463, 313] on input at bounding box center [459, 315] width 158 height 19
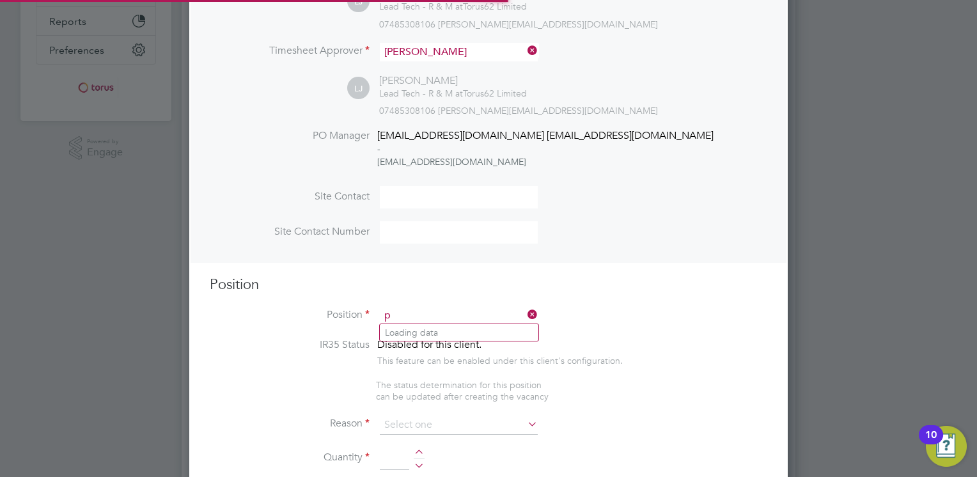
scroll to position [1836, 599]
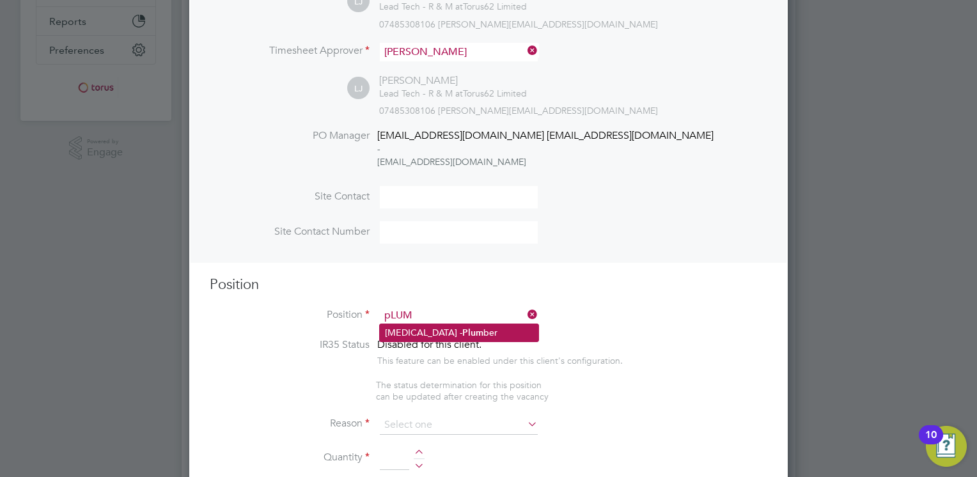
click at [446, 326] on li "HMS - Plum ber" at bounding box center [459, 332] width 159 height 17
type input "HMS - Plumber"
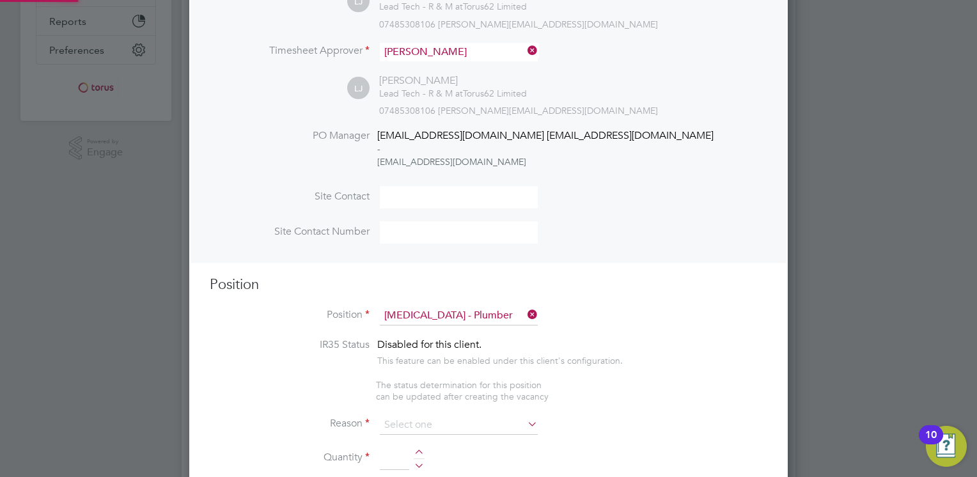
type textarea "Day to day, plumbing NVQ Level 3 essential"
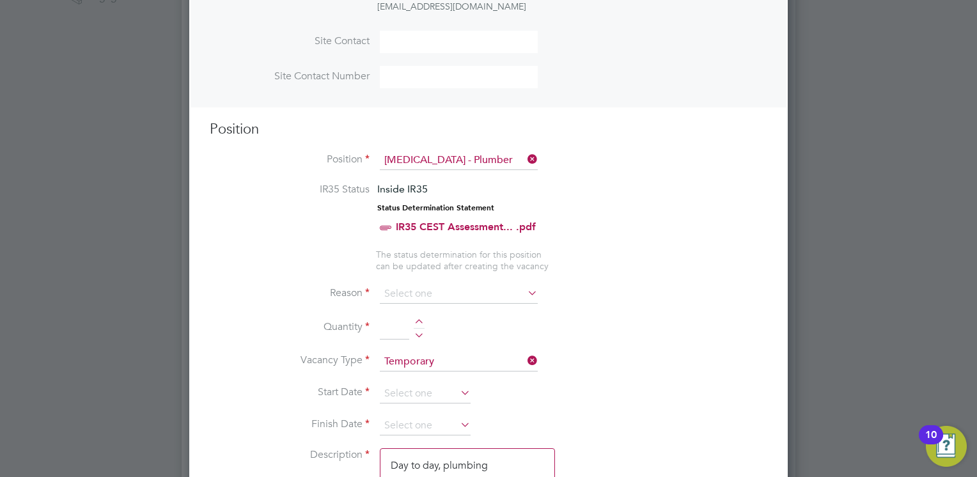
scroll to position [457, 0]
click at [415, 320] on div at bounding box center [419, 322] width 11 height 9
type input "1"
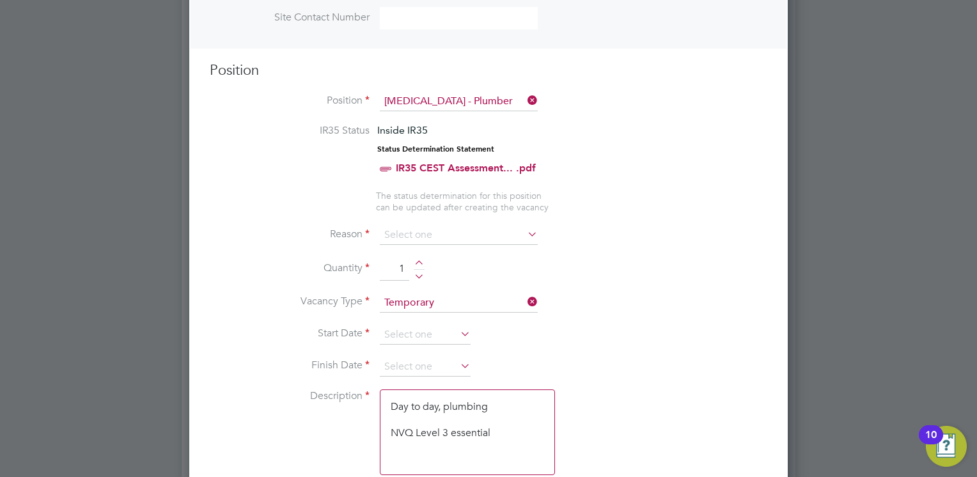
scroll to position [524, 0]
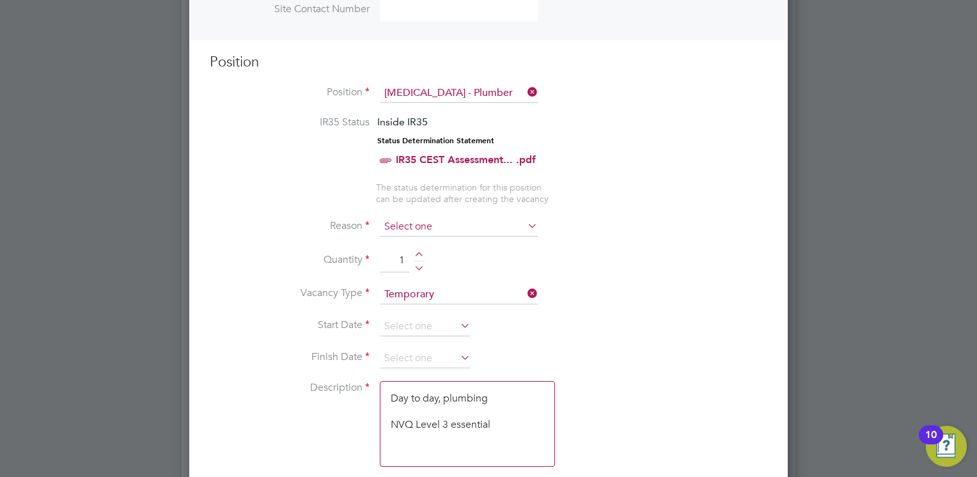
click at [427, 227] on input at bounding box center [459, 226] width 158 height 19
click at [430, 359] on li "Replacement" at bounding box center [459, 360] width 159 height 17
type input "Replacement"
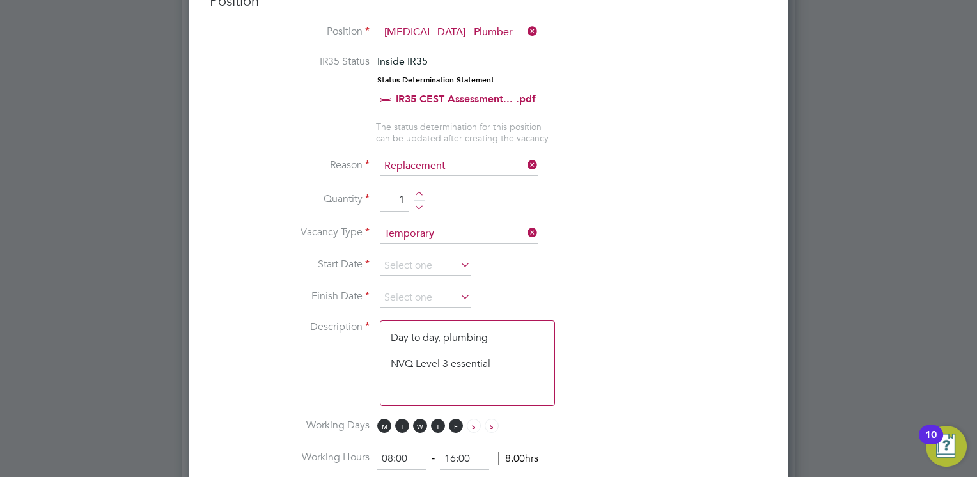
scroll to position [586, 0]
click at [432, 258] on input at bounding box center [425, 264] width 91 height 19
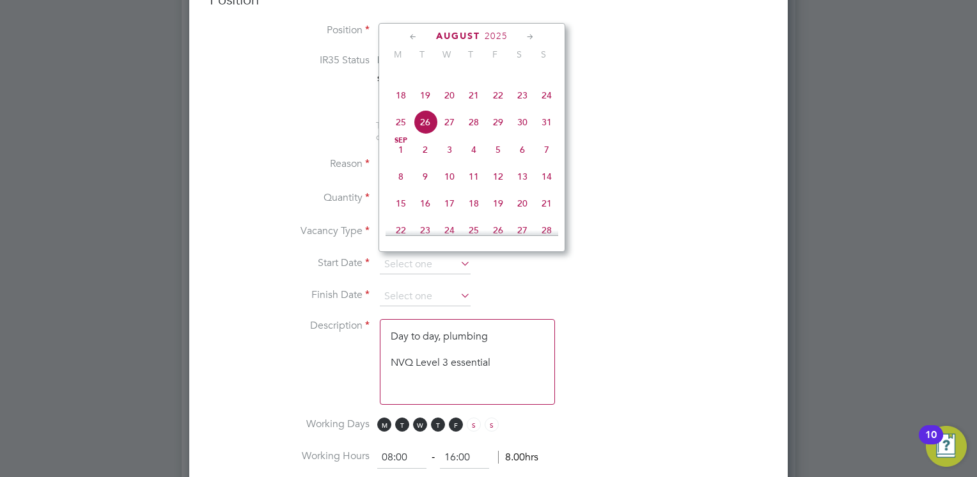
click at [450, 134] on span "27" at bounding box center [449, 122] width 24 height 24
type input "[DATE]"
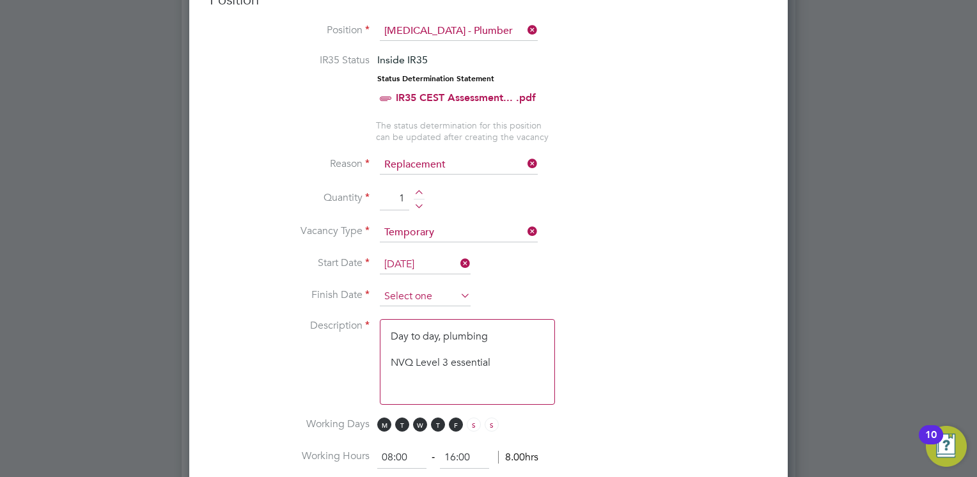
click at [399, 288] on input at bounding box center [425, 296] width 91 height 19
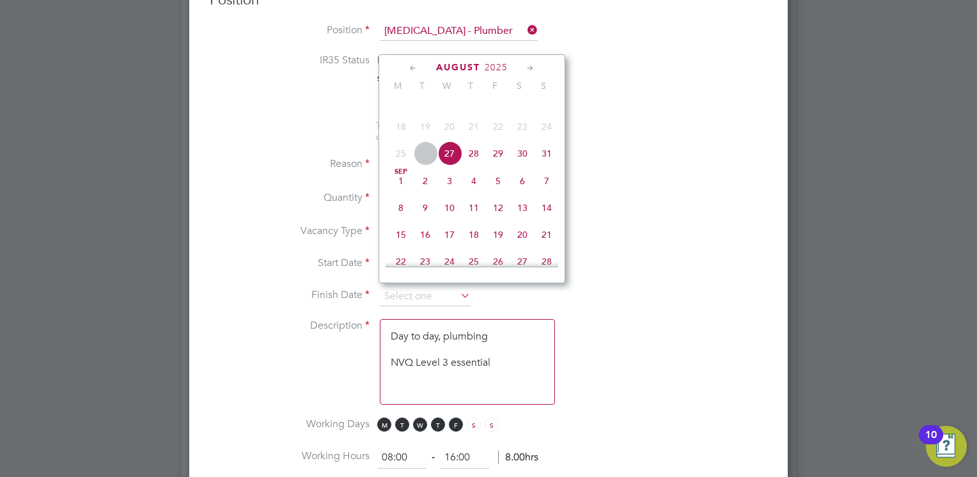
click at [528, 68] on icon at bounding box center [530, 68] width 12 height 14
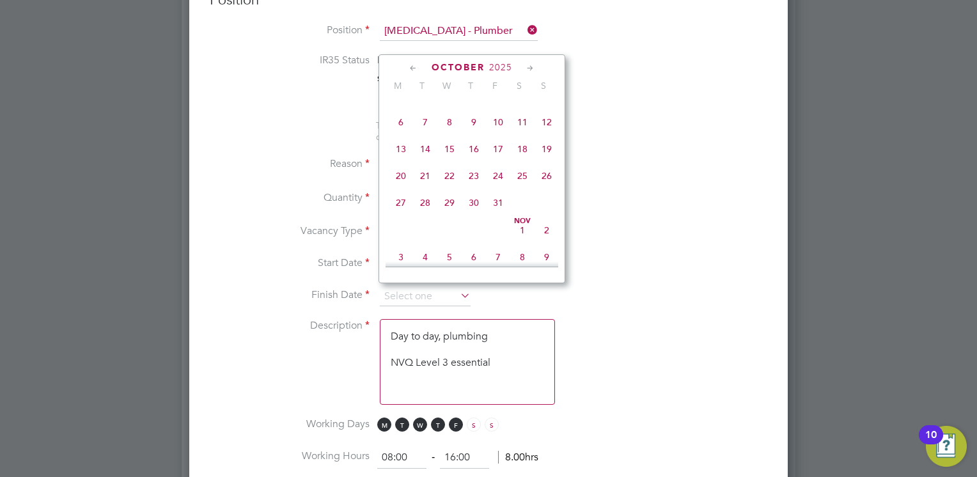
click at [528, 68] on icon at bounding box center [530, 68] width 12 height 14
click at [448, 130] on span "5" at bounding box center [449, 118] width 24 height 24
type input "[DATE]"
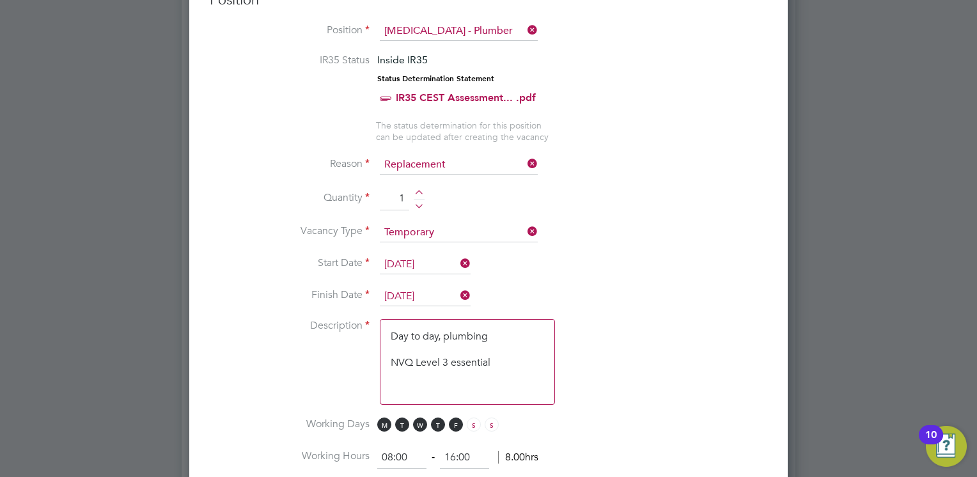
drag, startPoint x: 501, startPoint y: 359, endPoint x: 374, endPoint y: 334, distance: 130.3
click at [374, 334] on li "Description Day to day, plumbing NVQ Level 3 essential" at bounding box center [489, 368] width 558 height 98
paste textarea "To carry out all plumbing works direct replacement for david dobbins Business C…"
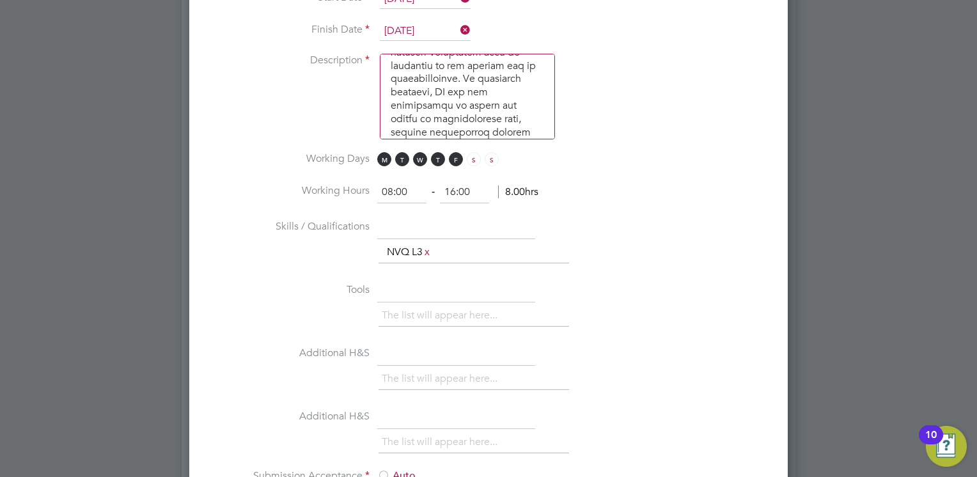
scroll to position [866, 0]
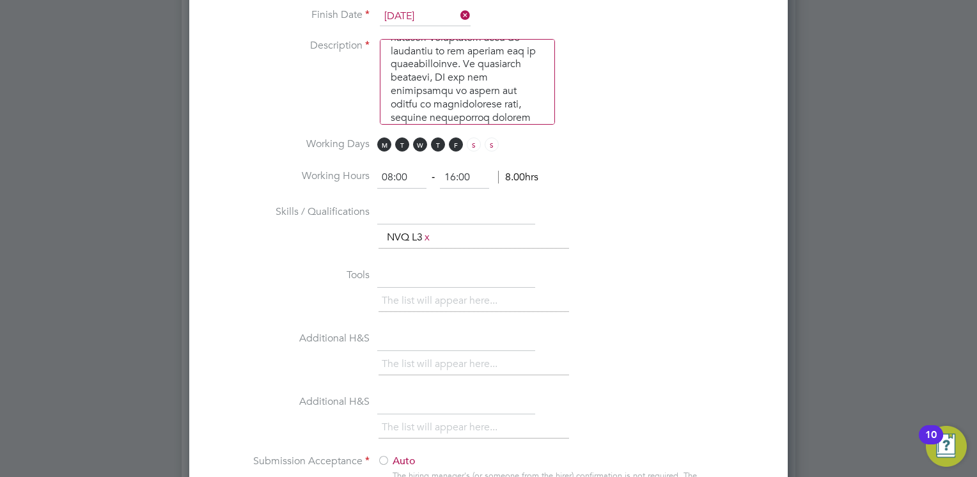
type textarea "To carry out all plumbing works direct replacement for david dobbins Business C…"
click at [429, 208] on input "text" at bounding box center [456, 212] width 158 height 23
click at [430, 232] on link "x" at bounding box center [427, 237] width 9 height 17
click at [391, 214] on input "text" at bounding box center [456, 212] width 158 height 23
paste input "NVQ level 2 and above"
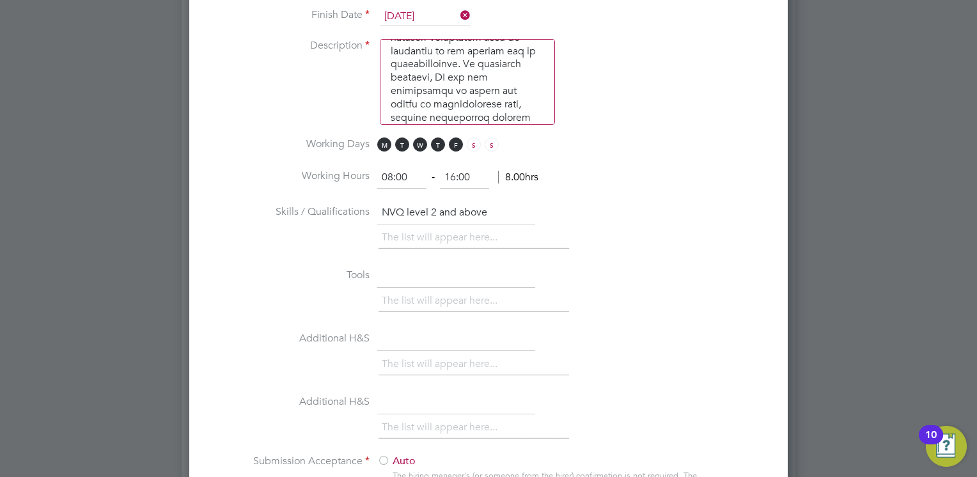
type input "NVQ level 2 and above"
click at [397, 272] on input "text" at bounding box center [456, 276] width 158 height 23
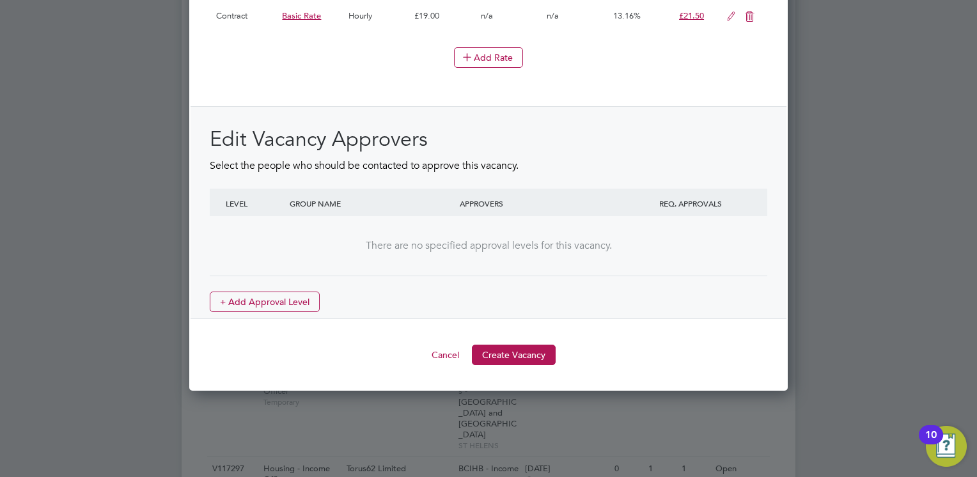
scroll to position [1504, 0]
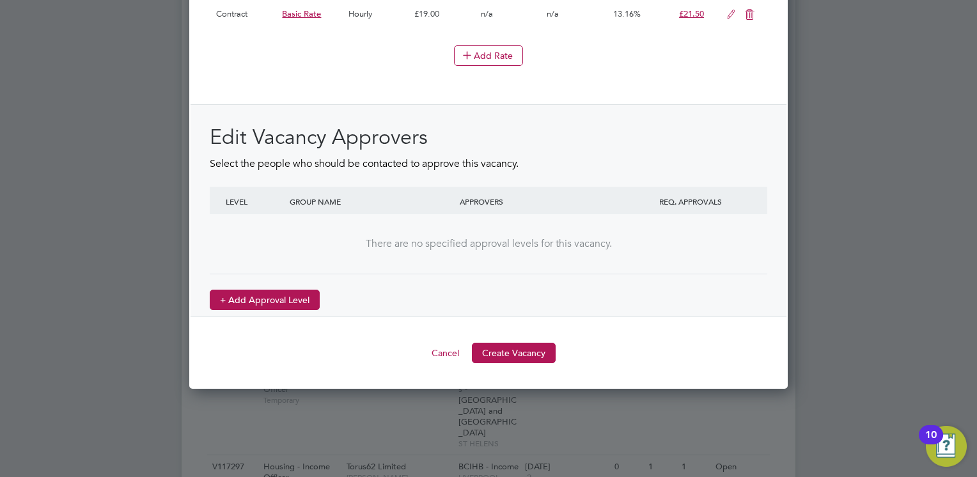
type input "Own Tools"
click at [280, 292] on button "+ Add Approval Level" at bounding box center [265, 300] width 110 height 20
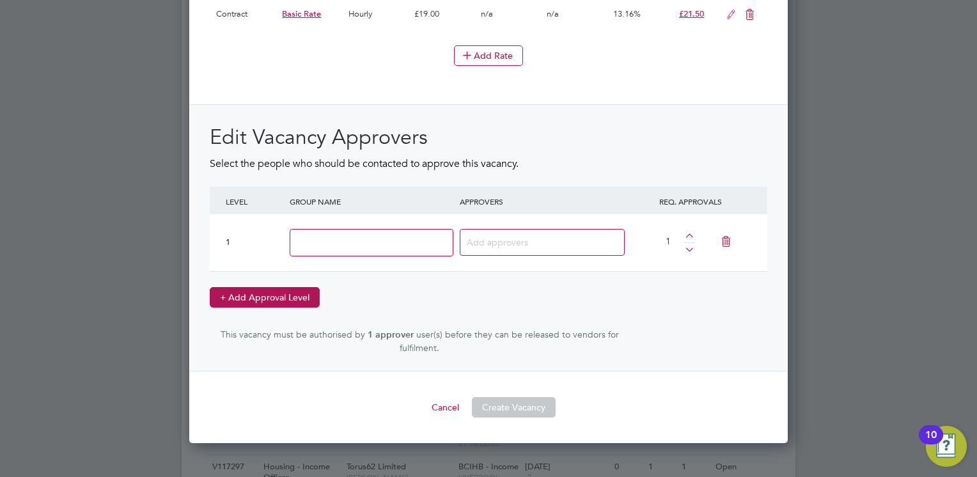
scroll to position [1892, 599]
click at [340, 244] on input at bounding box center [372, 243] width 164 height 28
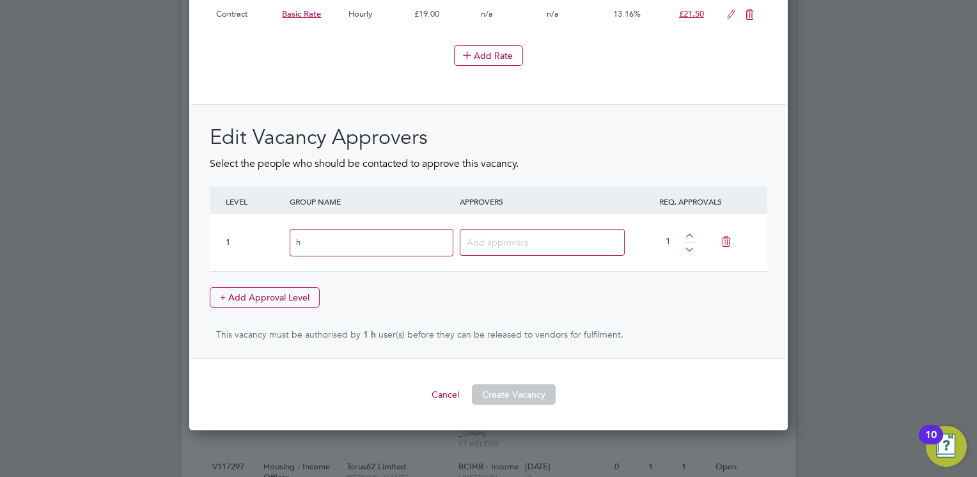
scroll to position [1880, 599]
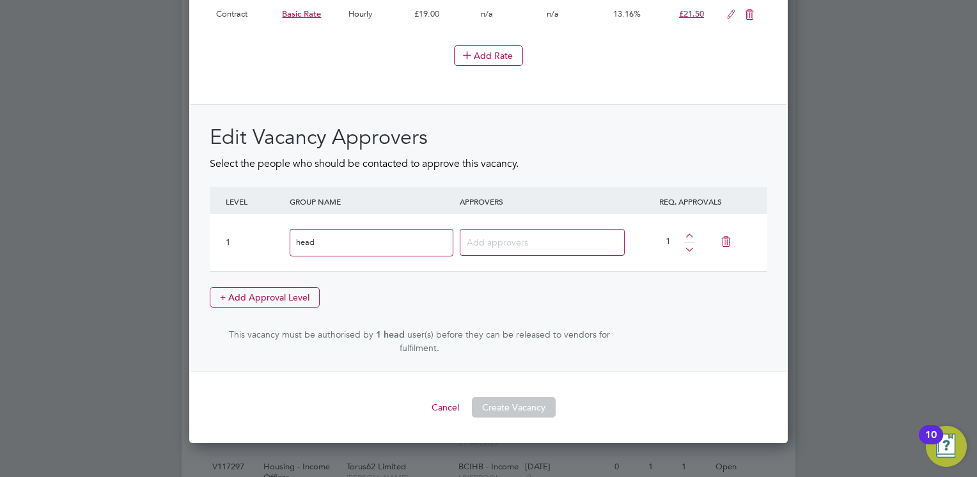
type input "Head of Maintenance"
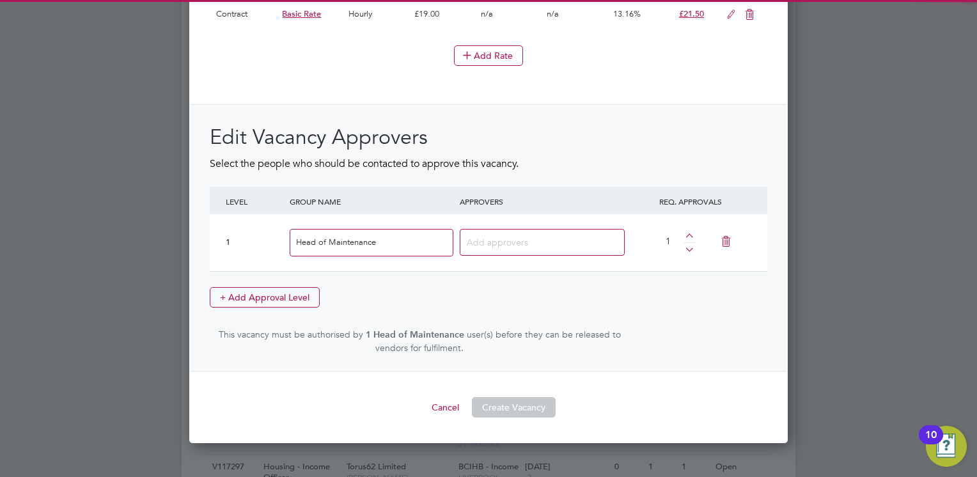
click at [543, 239] on input at bounding box center [507, 241] width 80 height 17
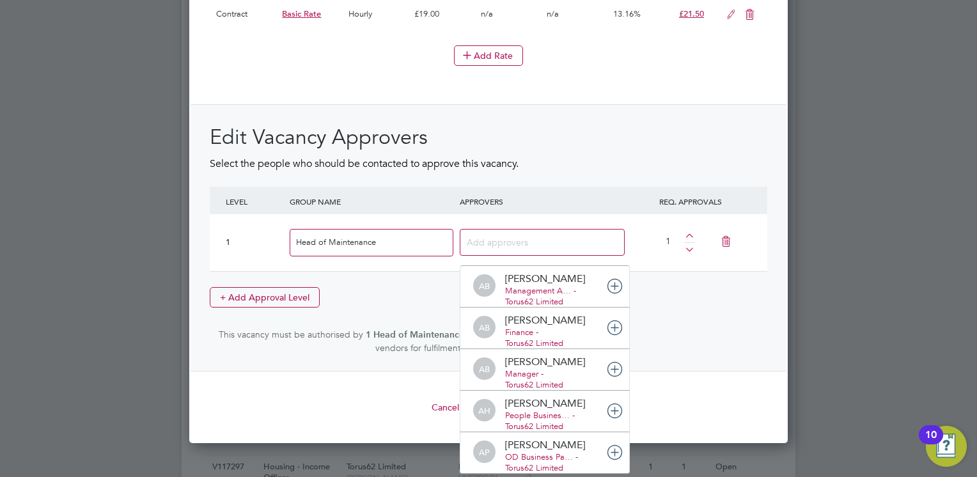
scroll to position [0, 0]
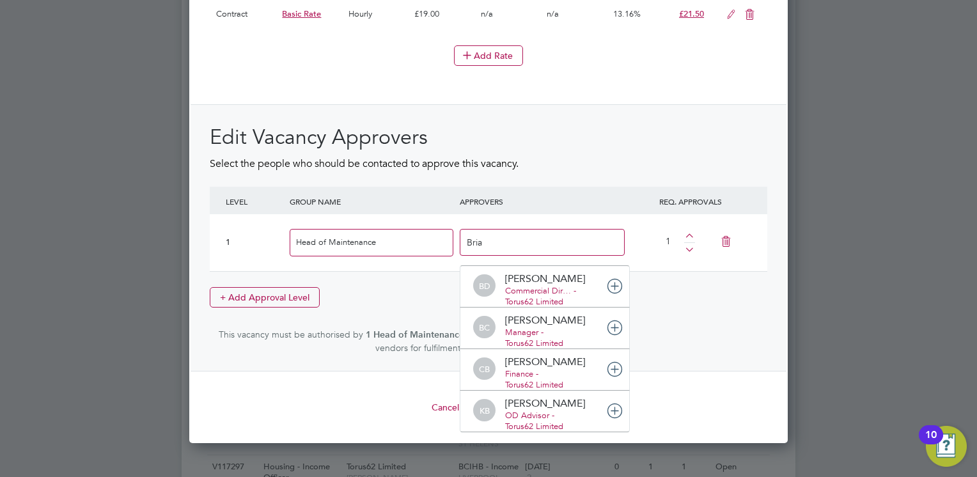
type input "Brian"
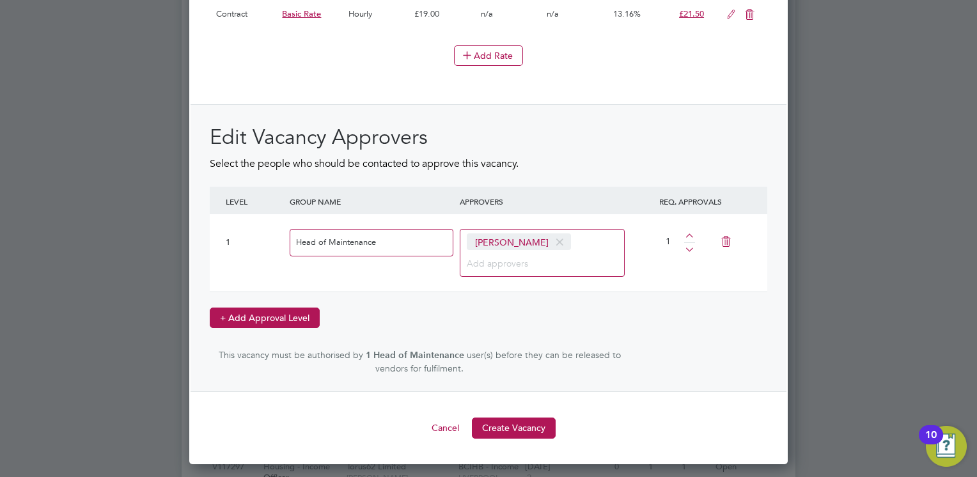
click at [271, 318] on button "+ Add Approval Level" at bounding box center [265, 318] width 110 height 20
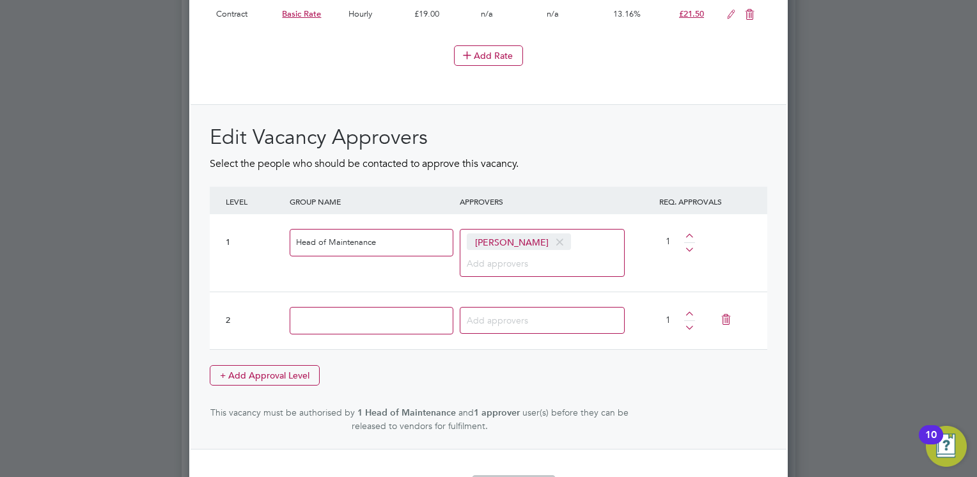
click at [325, 317] on input at bounding box center [372, 321] width 164 height 28
type input "People Services BP"
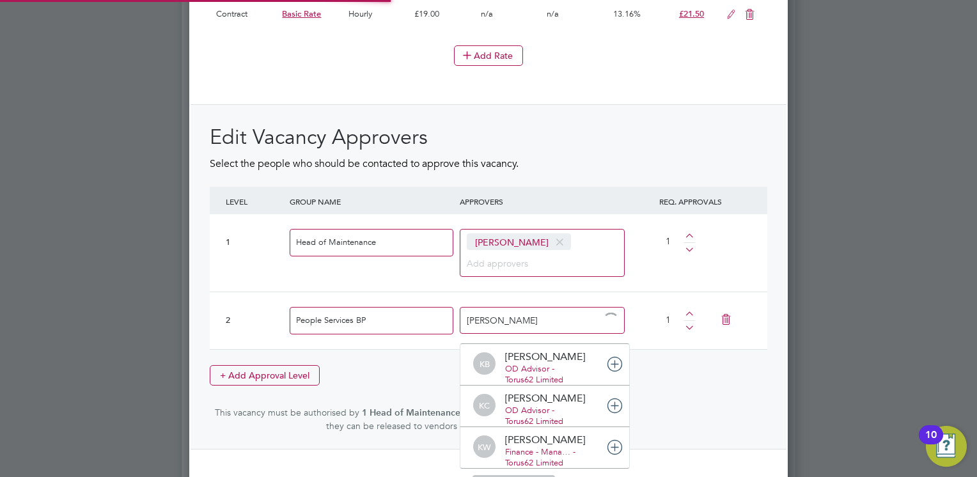
type input "Kirsty"
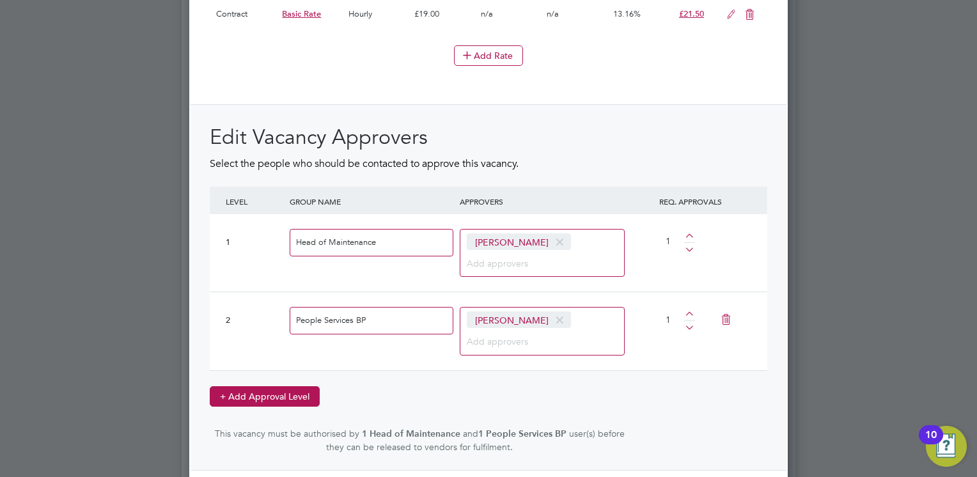
click at [271, 390] on button "+ Add Approval Level" at bounding box center [265, 396] width 110 height 20
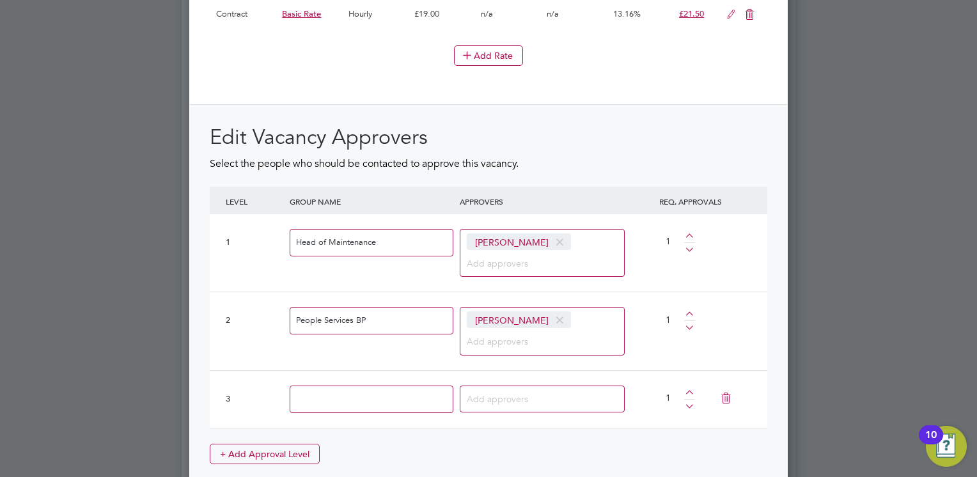
click at [320, 391] on input at bounding box center [372, 400] width 164 height 28
type input "Finance"
click at [523, 390] on input at bounding box center [507, 398] width 80 height 17
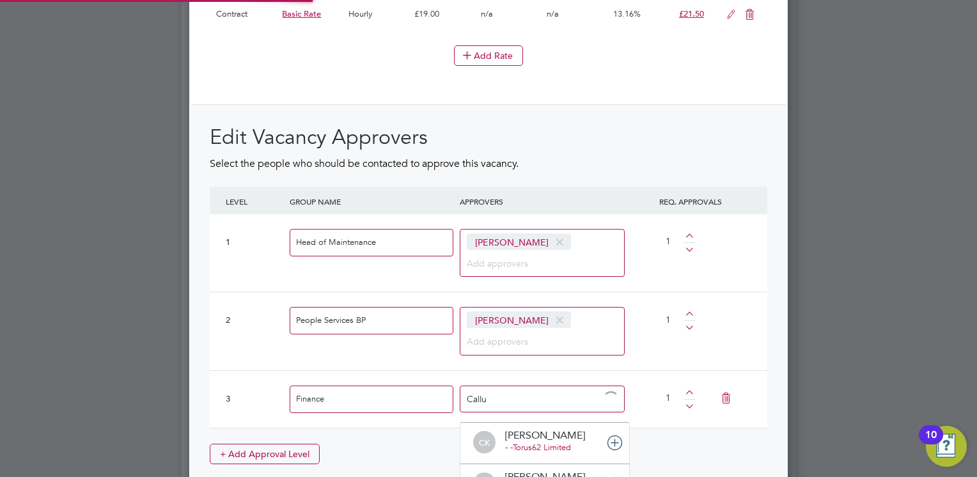
type input "Callum"
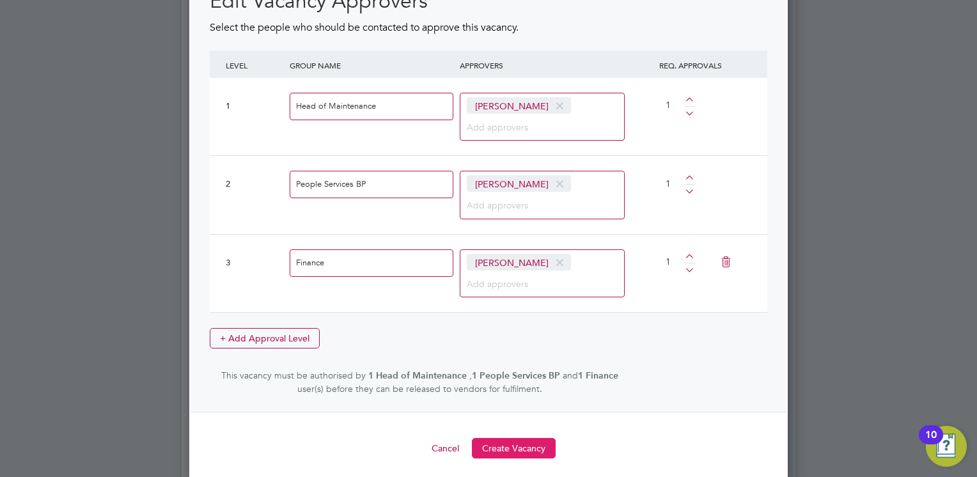
click at [535, 444] on button "Create Vacancy" at bounding box center [514, 448] width 84 height 20
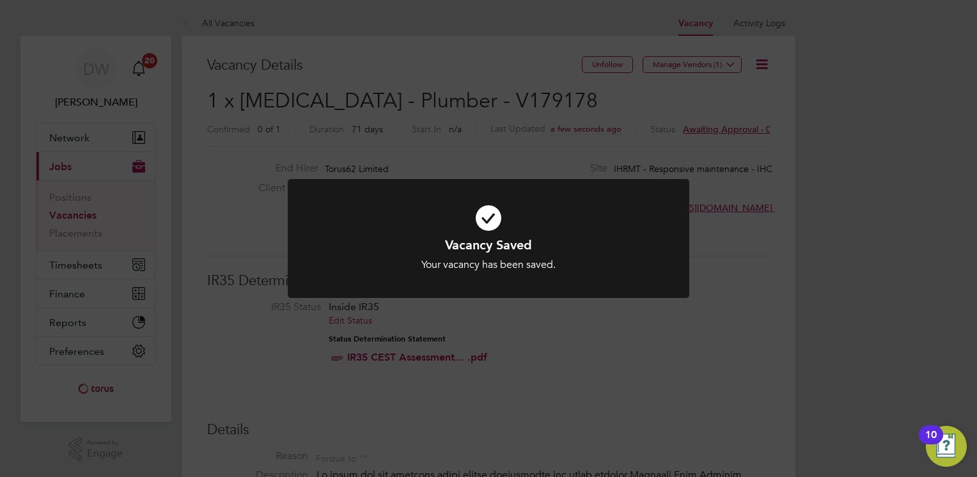
click at [657, 365] on div "Vacancy Saved Your vacancy has been saved. Cancel Okay" at bounding box center [488, 238] width 977 height 477
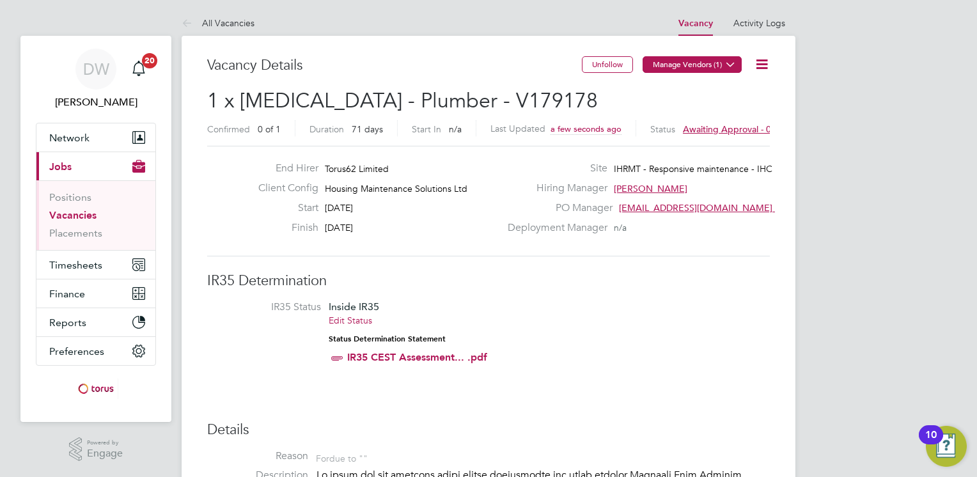
click at [690, 60] on button "Manage Vendors (1)" at bounding box center [692, 64] width 99 height 17
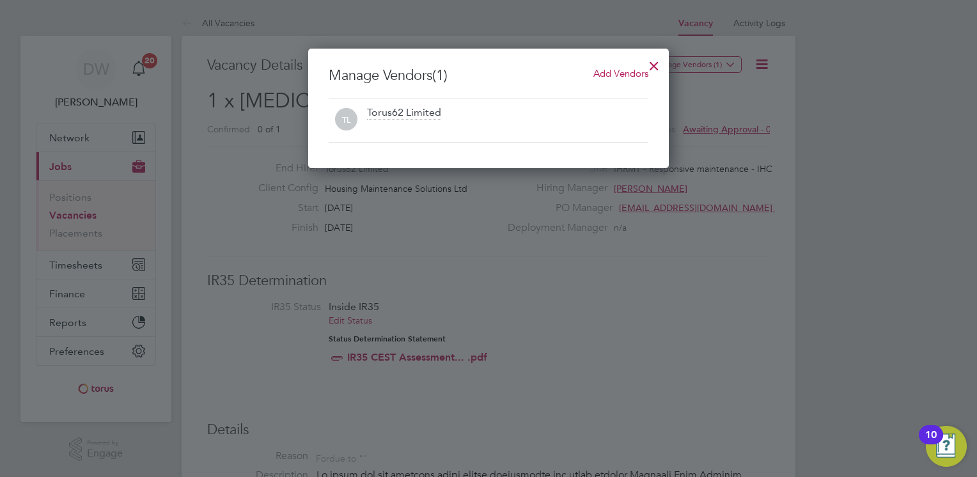
click at [614, 74] on span "Add Vendors" at bounding box center [621, 73] width 55 height 12
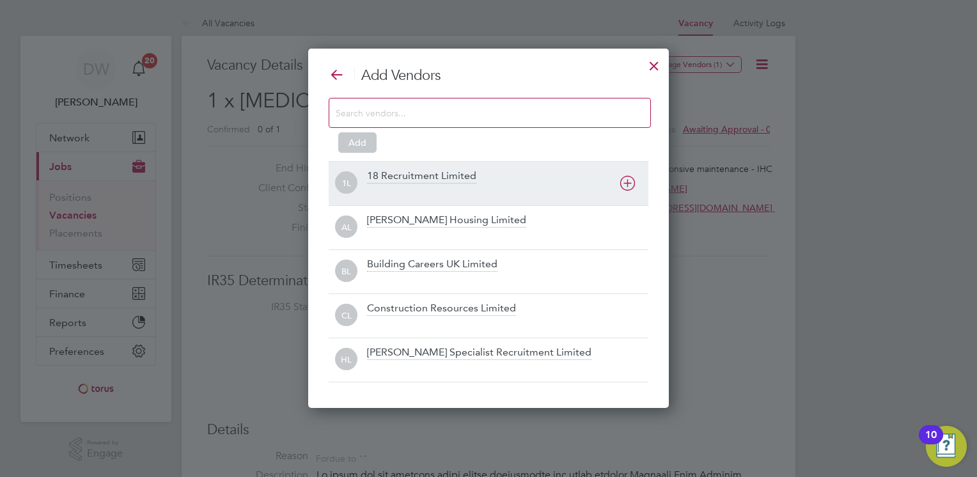
click at [554, 178] on div "18 Recruitment Limited" at bounding box center [507, 183] width 281 height 28
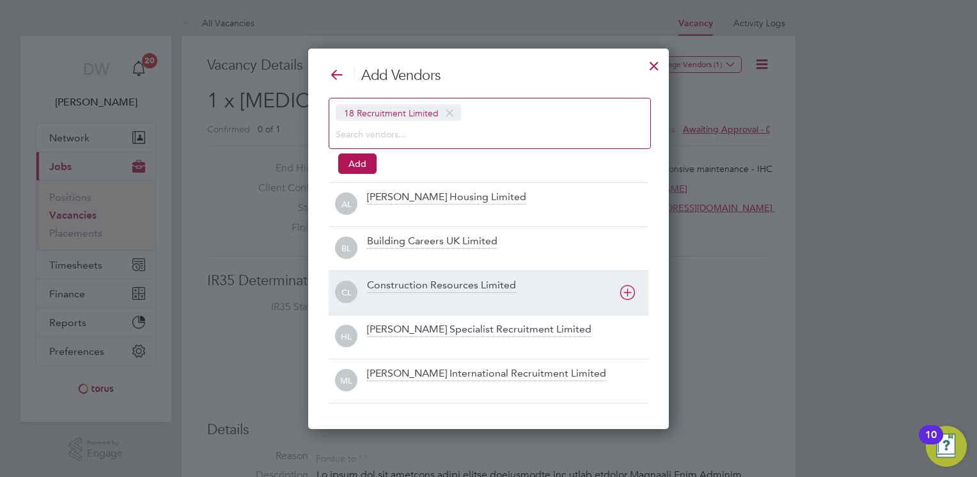
click at [566, 283] on div "Construction Resources Limited" at bounding box center [507, 293] width 281 height 28
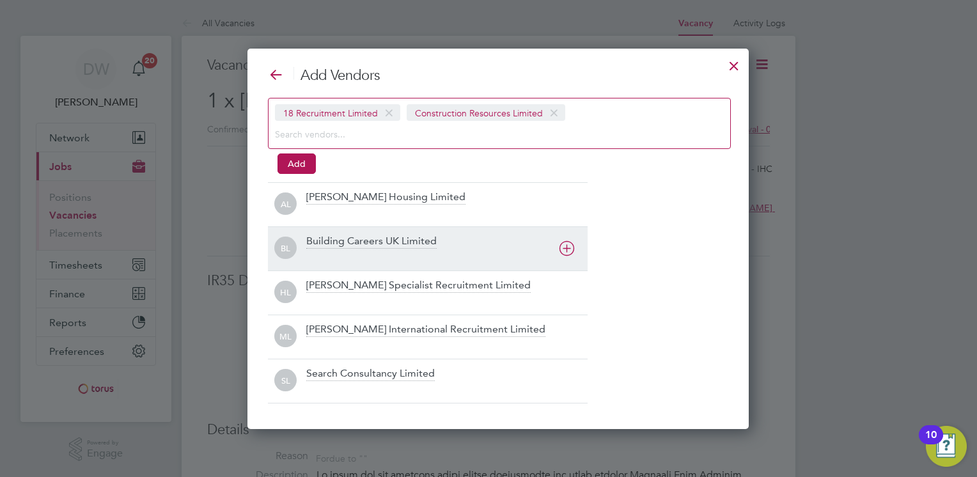
click at [530, 242] on div "Building Careers UK Limited" at bounding box center [446, 249] width 281 height 28
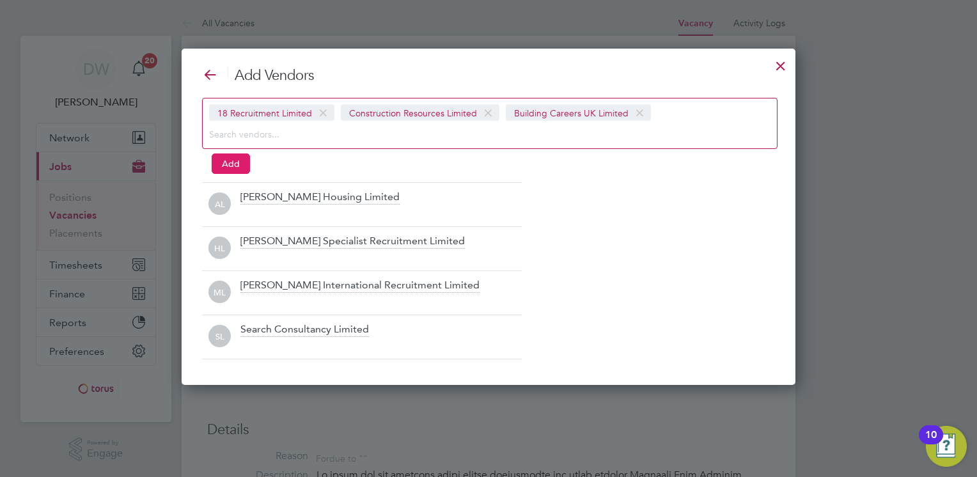
click at [235, 161] on button "Add" at bounding box center [231, 163] width 38 height 20
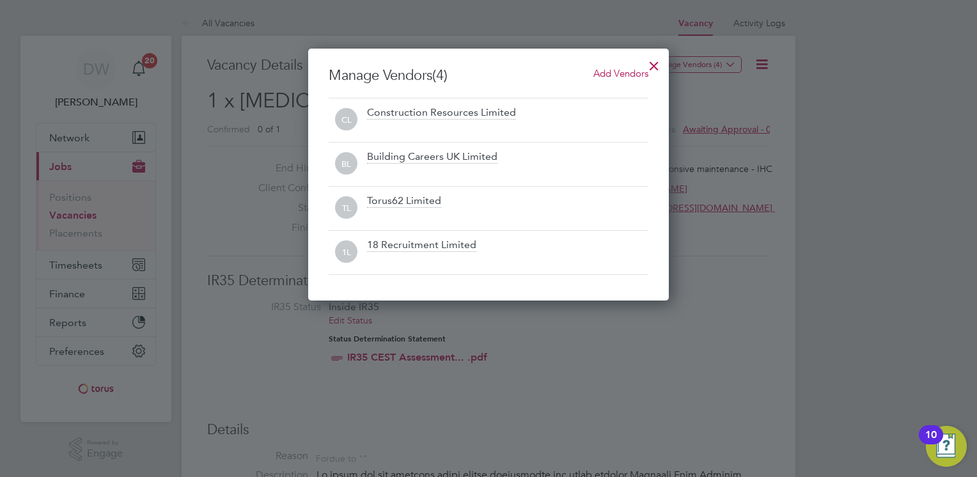
click at [657, 63] on div at bounding box center [654, 62] width 23 height 23
